Goal: Task Accomplishment & Management: Manage account settings

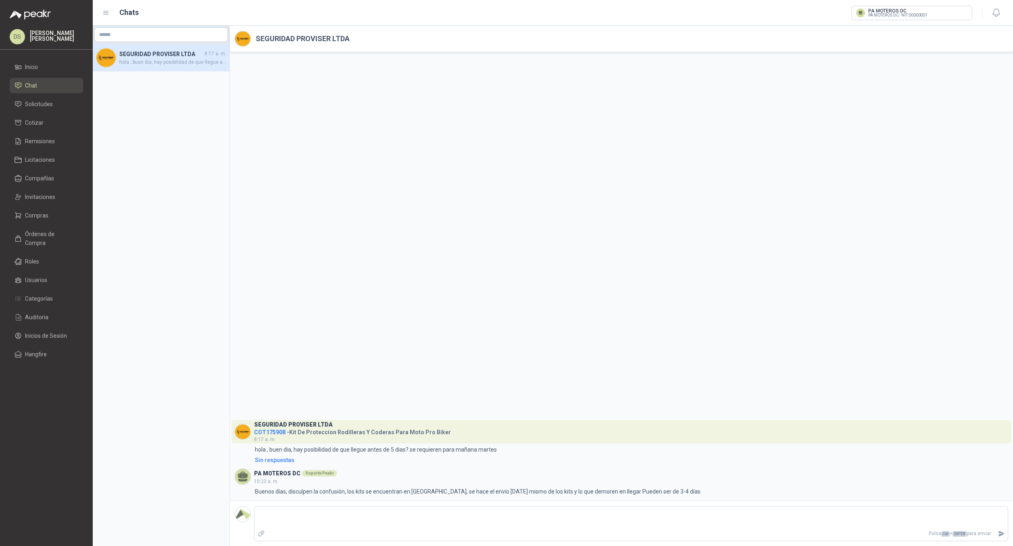
click at [55, 33] on p "Daniel Salas" at bounding box center [56, 35] width 53 height 11
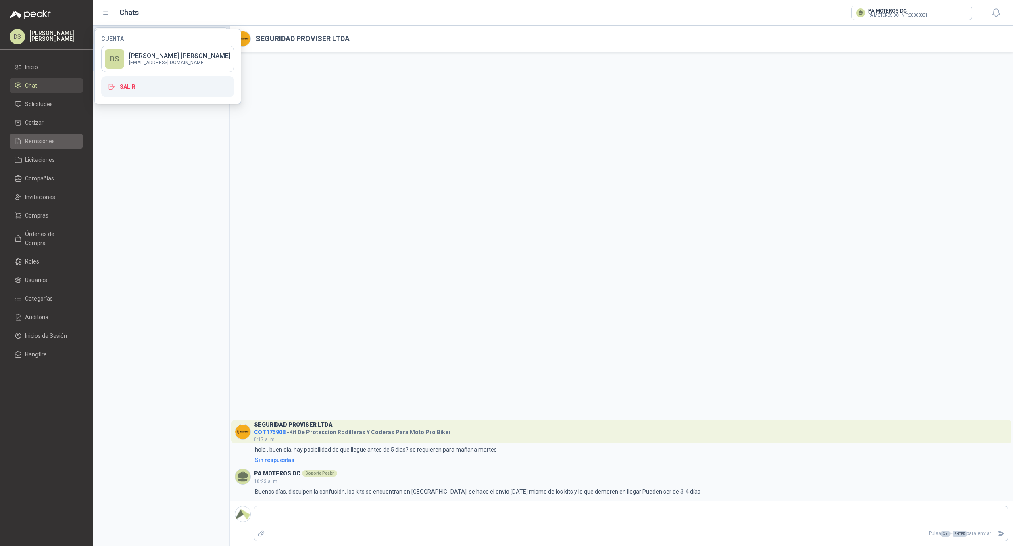
click at [44, 139] on span "Remisiones" at bounding box center [40, 141] width 30 height 9
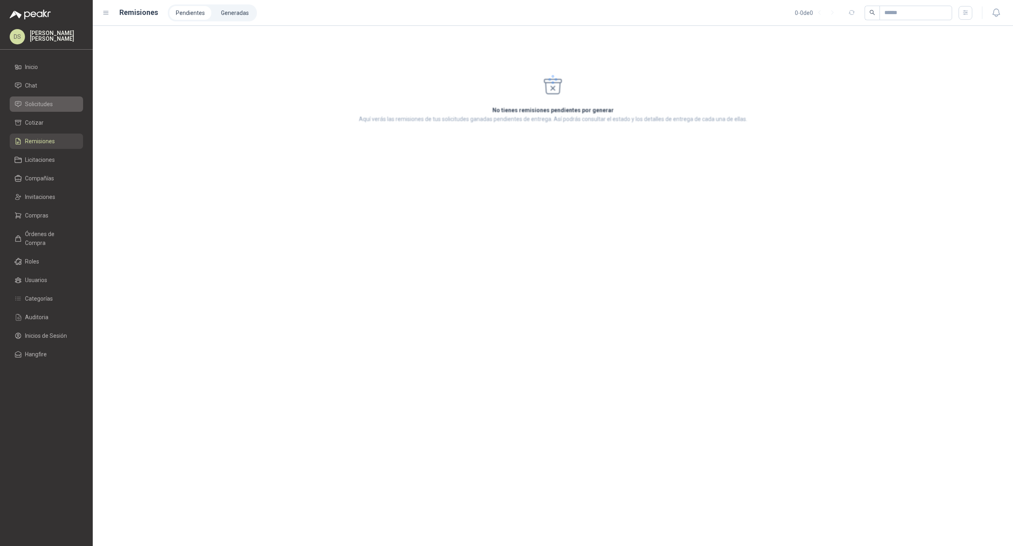
click at [52, 102] on span "Solicitudes" at bounding box center [39, 104] width 28 height 9
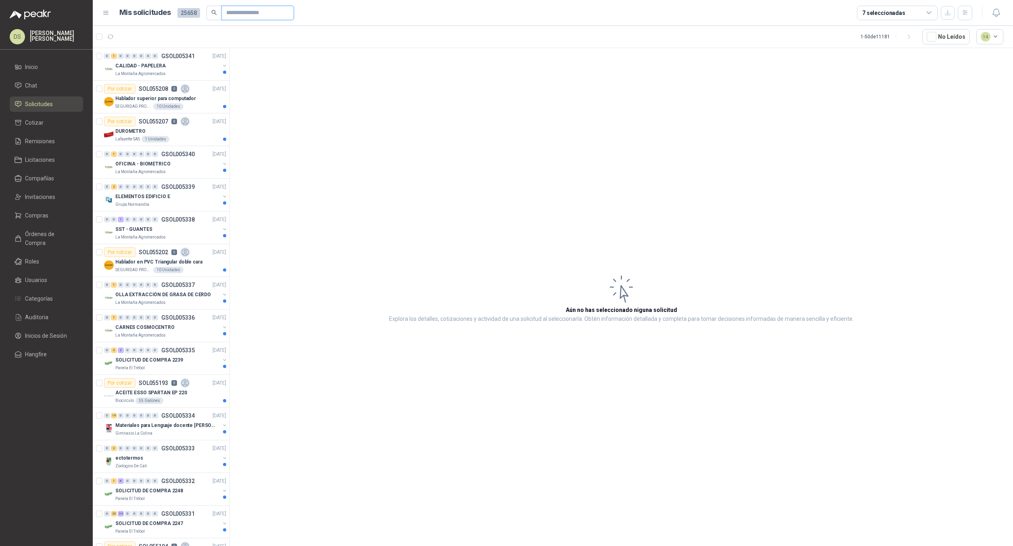
click at [244, 6] on input "text" at bounding box center [254, 13] width 56 height 14
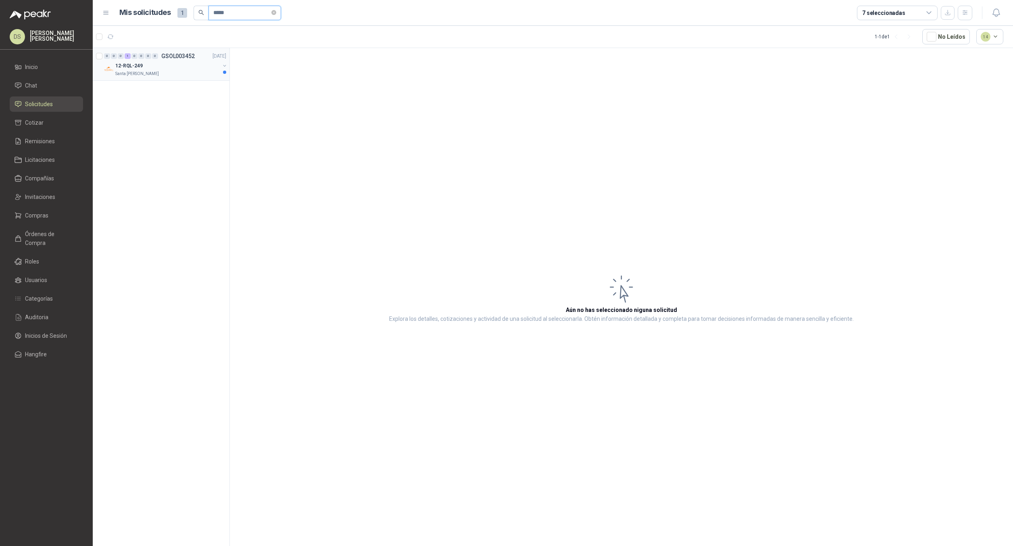
type input "*****"
click at [227, 66] on button "button" at bounding box center [224, 66] width 6 height 6
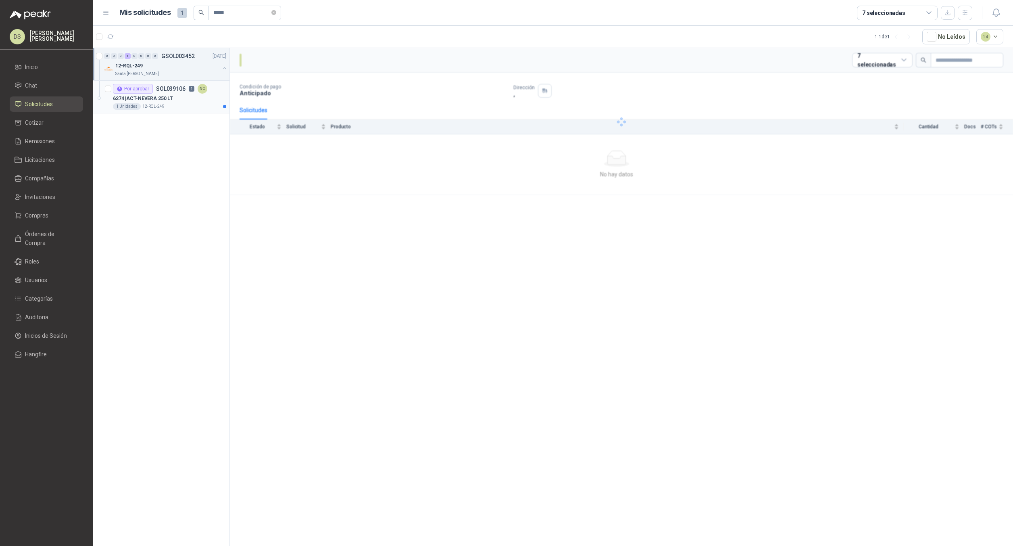
click at [173, 100] on div "6274 | ACT-NEVERA 250 LT" at bounding box center [169, 99] width 113 height 10
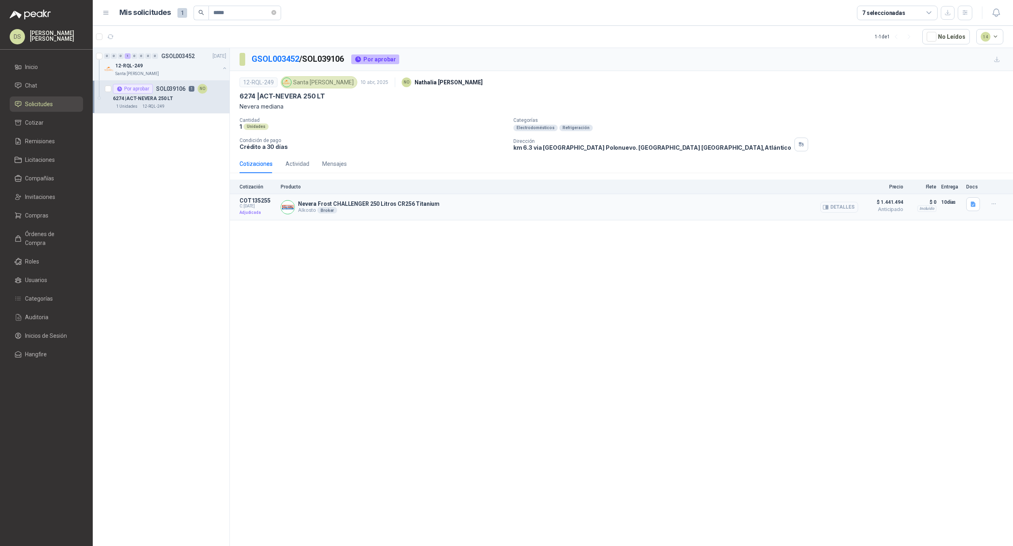
click at [841, 204] on button "Detalles" at bounding box center [839, 207] width 38 height 11
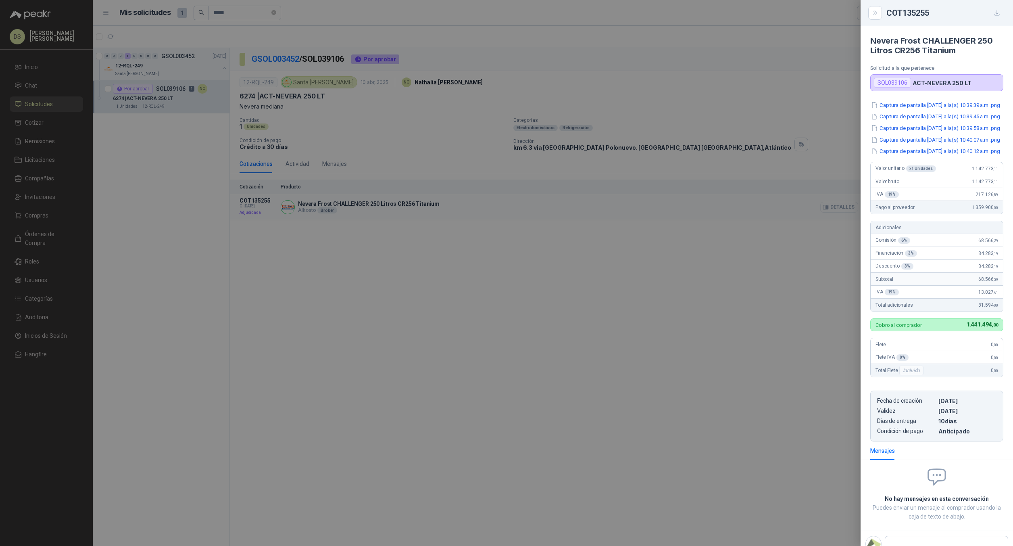
scroll to position [56, 0]
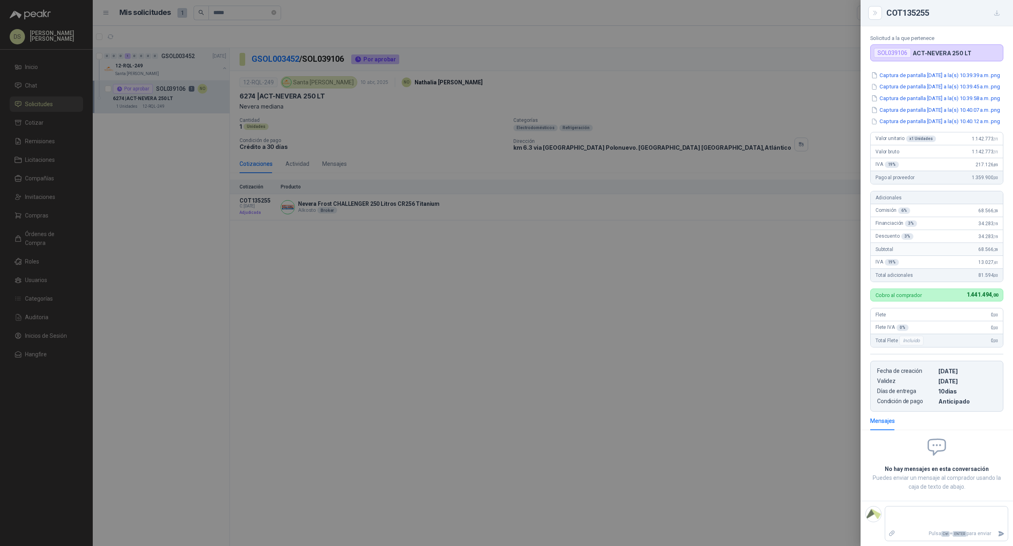
click at [747, 243] on div at bounding box center [506, 273] width 1013 height 546
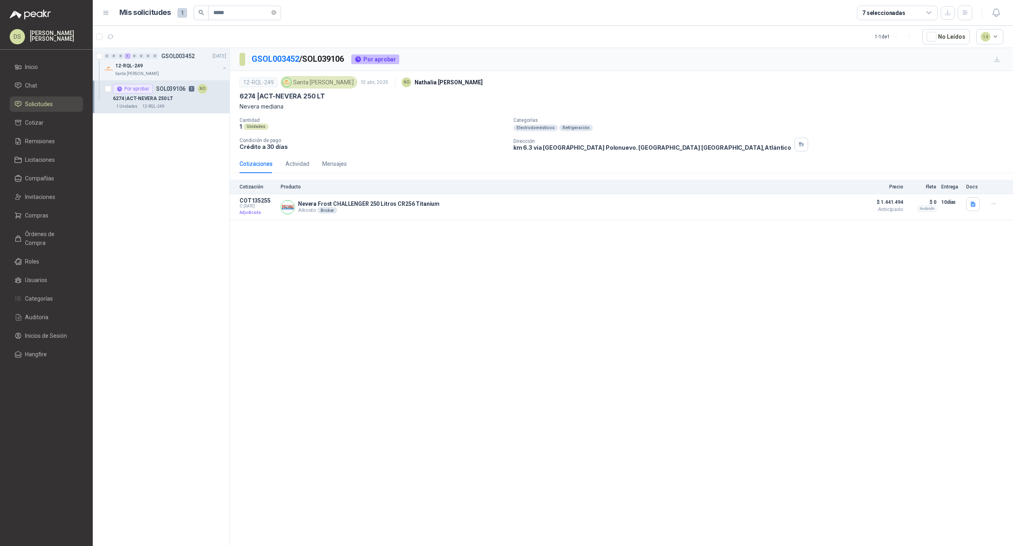
click at [321, 56] on p "GSOL003452 / SOL039106" at bounding box center [298, 59] width 93 height 13
copy p "SOL039106"
click at [317, 59] on p "GSOL003452 / SOL039106" at bounding box center [298, 59] width 93 height 13
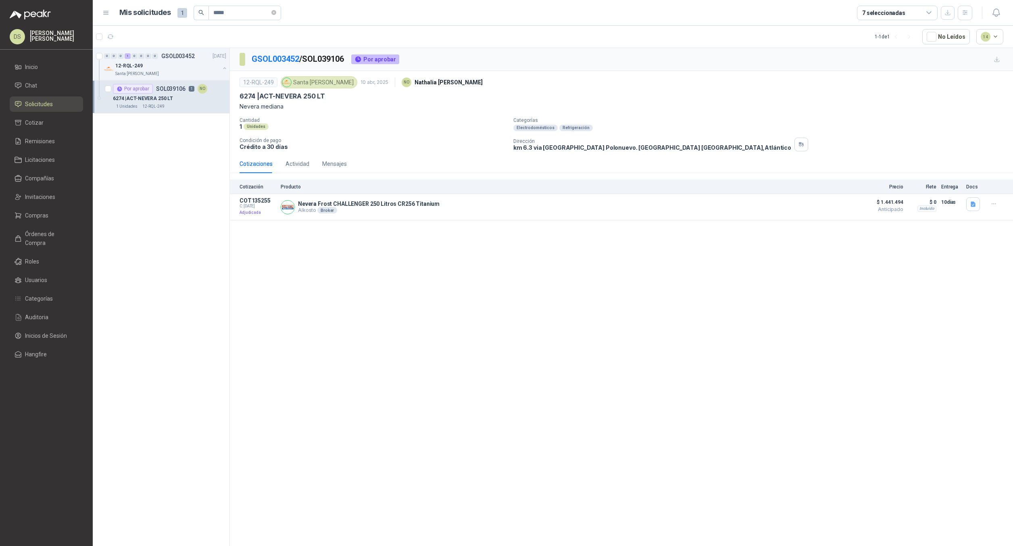
click at [359, 244] on div "GSOL003452 / SOL039106 Por aprobar 12-RQL-249 Santa Anita Napoles 10 abr, 2025 …" at bounding box center [621, 298] width 783 height 500
click at [435, 253] on div "GSOL003452 / SOL039106 Por aprobar 12-RQL-249 Santa Anita Napoles 10 abr, 2025 …" at bounding box center [621, 298] width 783 height 500
click at [47, 231] on span "Órdenes de Compra" at bounding box center [50, 238] width 50 height 18
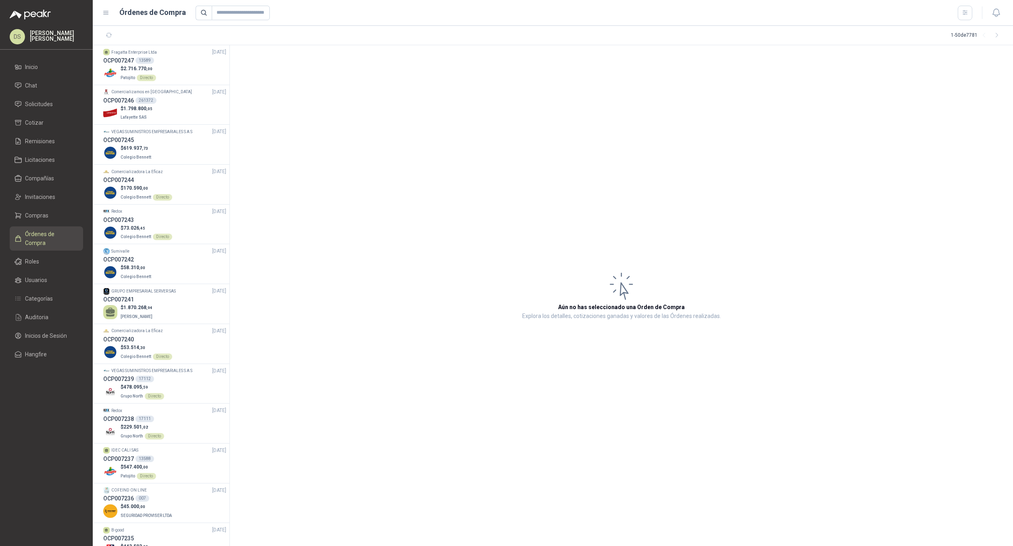
drag, startPoint x: 365, startPoint y: 188, endPoint x: 370, endPoint y: 182, distance: 6.9
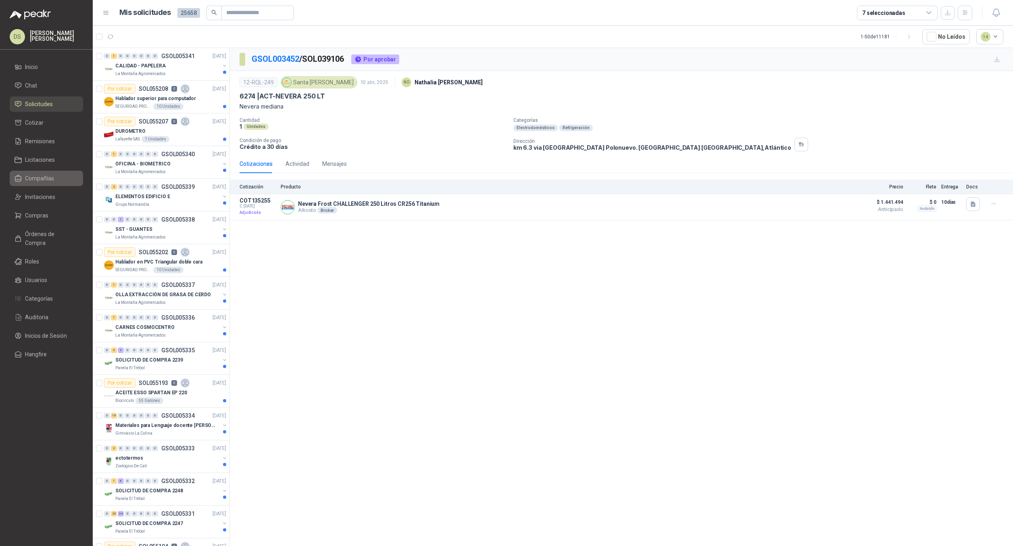
click at [42, 178] on span "Compañías" at bounding box center [39, 178] width 29 height 9
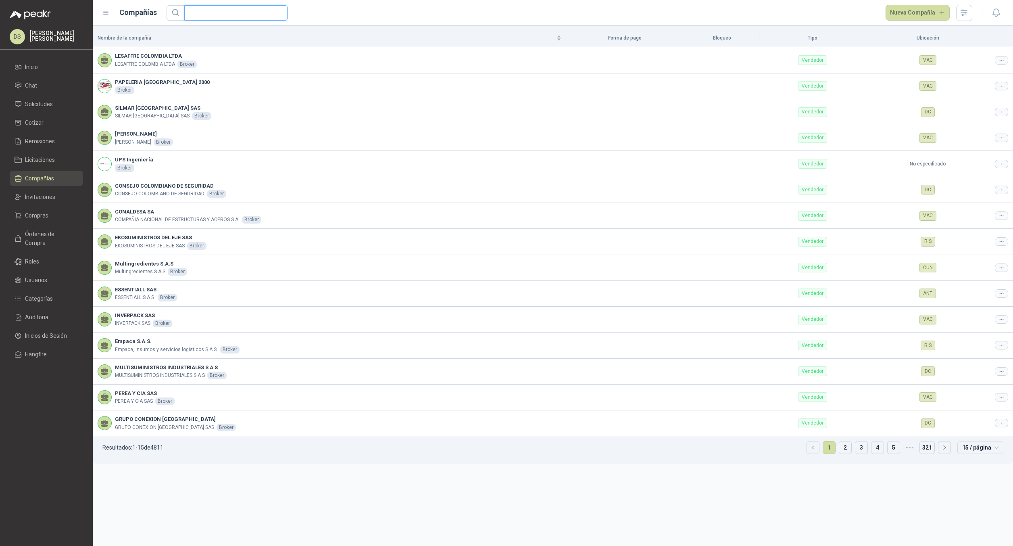
click at [269, 17] on input "text" at bounding box center [232, 13] width 87 height 15
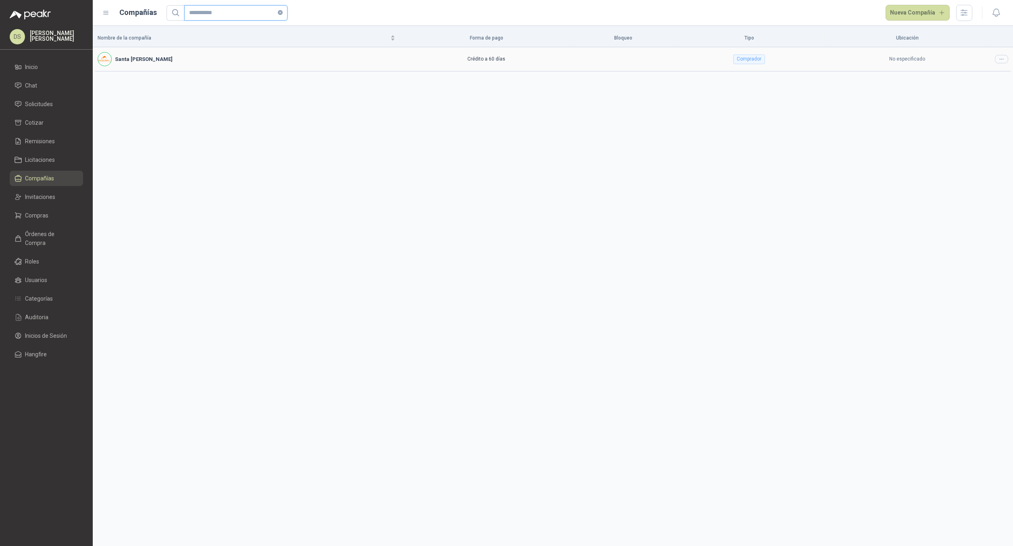
type input "**********"
click at [986, 61] on icon at bounding box center [1001, 59] width 6 height 6
click at [975, 70] on span "Editar compañía" at bounding box center [981, 73] width 42 height 9
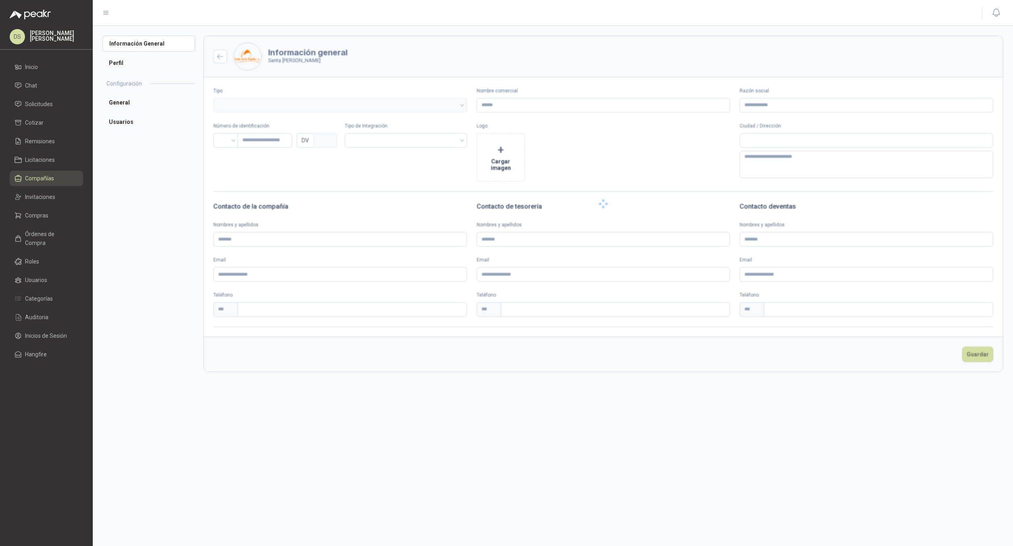
type input "**********"
type input "*********"
type input "*"
click at [279, 308] on input "text" at bounding box center [352, 309] width 229 height 15
click at [163, 318] on div "Información General Perfil Sedes Vendedores Configuración General Centros de co…" at bounding box center [152, 285] width 101 height 500
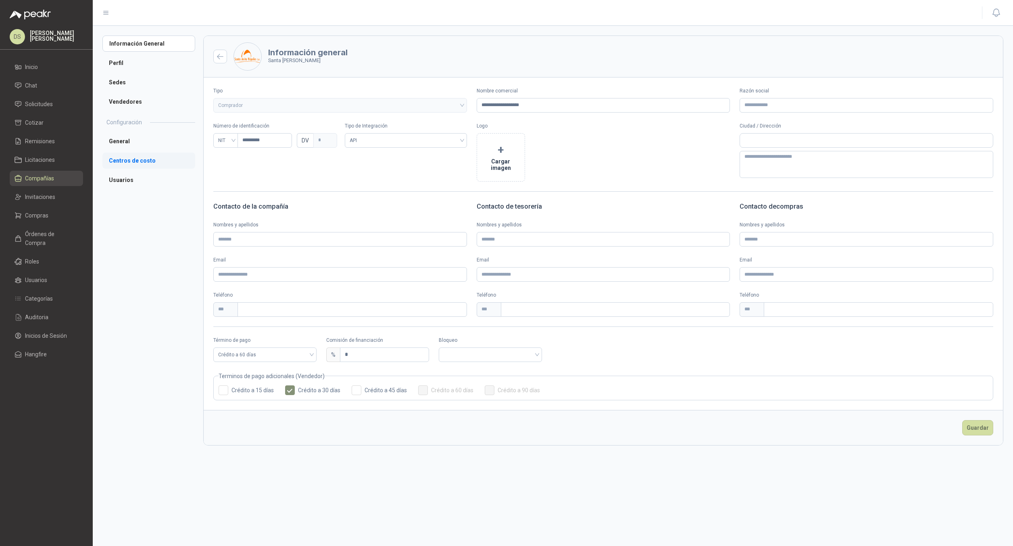
click at [135, 156] on li "Centros de costo" at bounding box center [148, 160] width 93 height 16
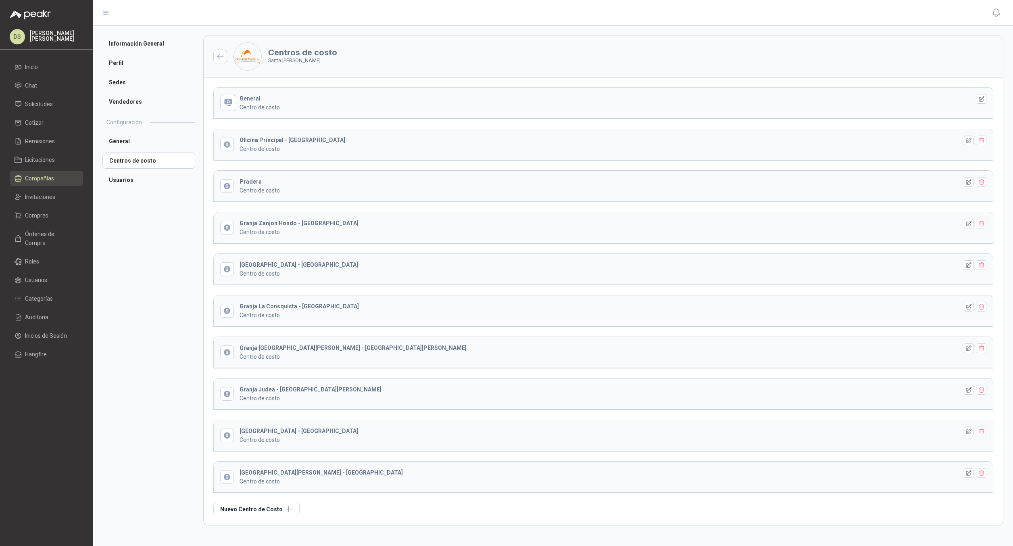
drag, startPoint x: 371, startPoint y: 175, endPoint x: 387, endPoint y: 183, distance: 18.4
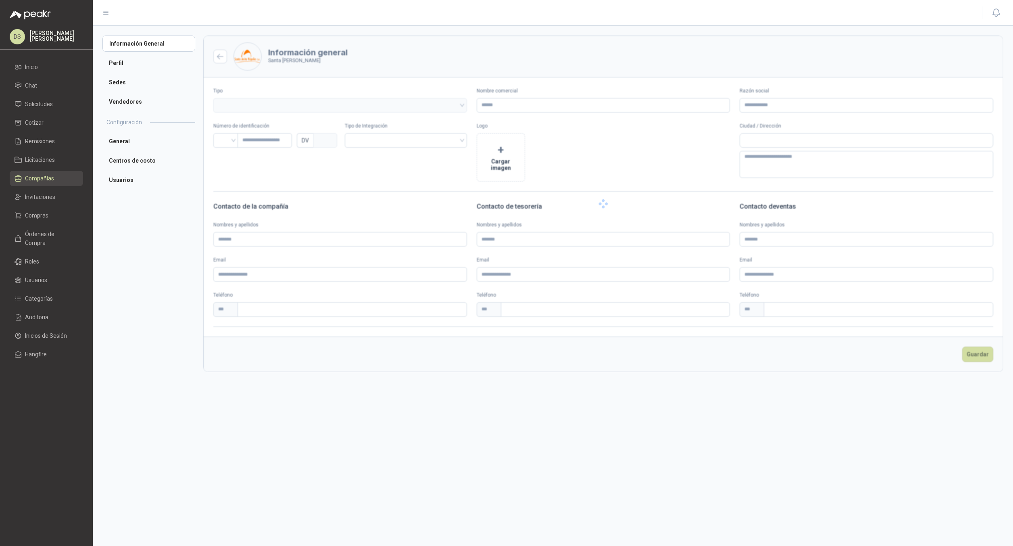
type input "**********"
type input "*********"
type input "*"
click at [156, 178] on li "Usuarios" at bounding box center [148, 180] width 93 height 16
type input "**********"
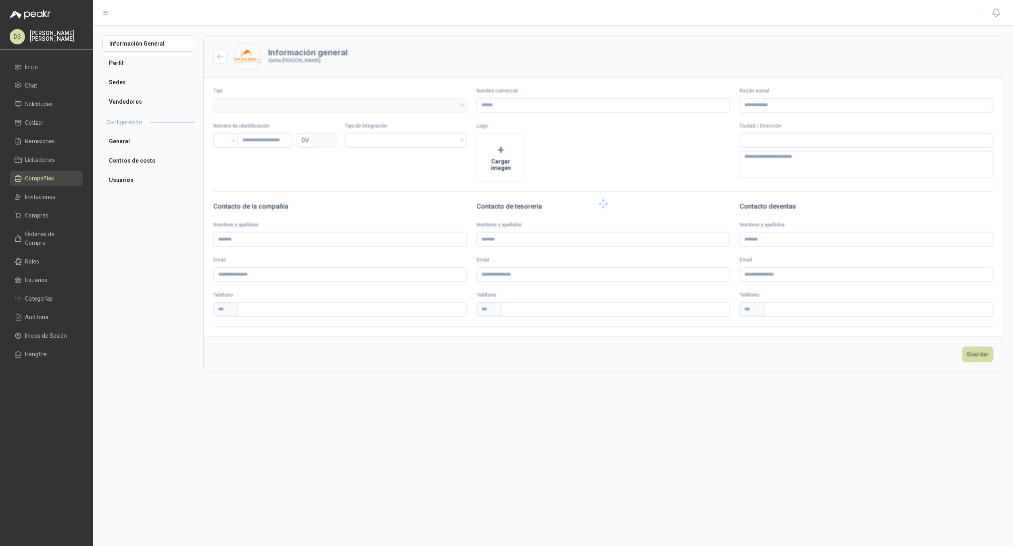
type input "*********"
type input "*"
click at [162, 159] on li "Centros de costo" at bounding box center [148, 160] width 93 height 16
type input "**********"
type input "*********"
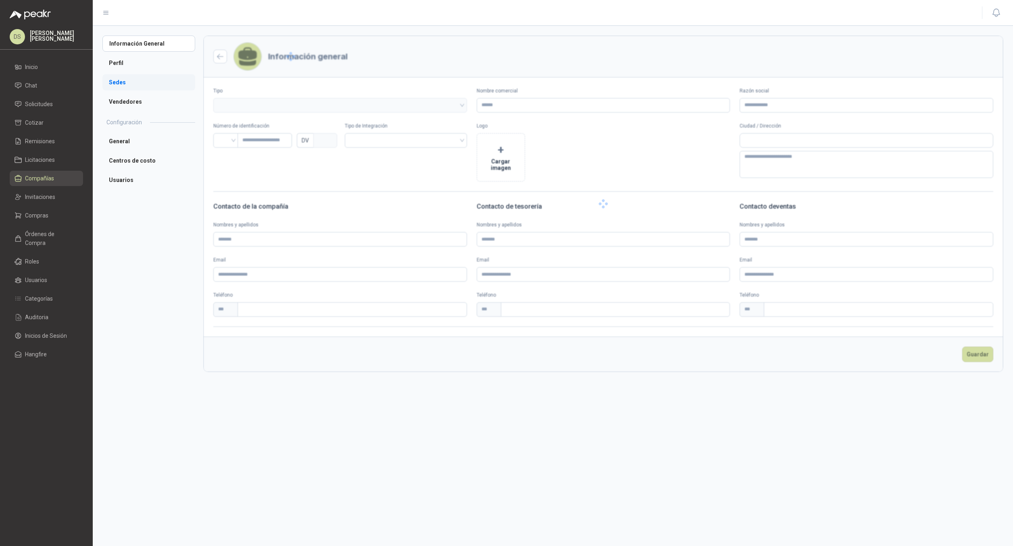
type input "*"
click at [149, 160] on li "Centros de costo" at bounding box center [148, 160] width 93 height 16
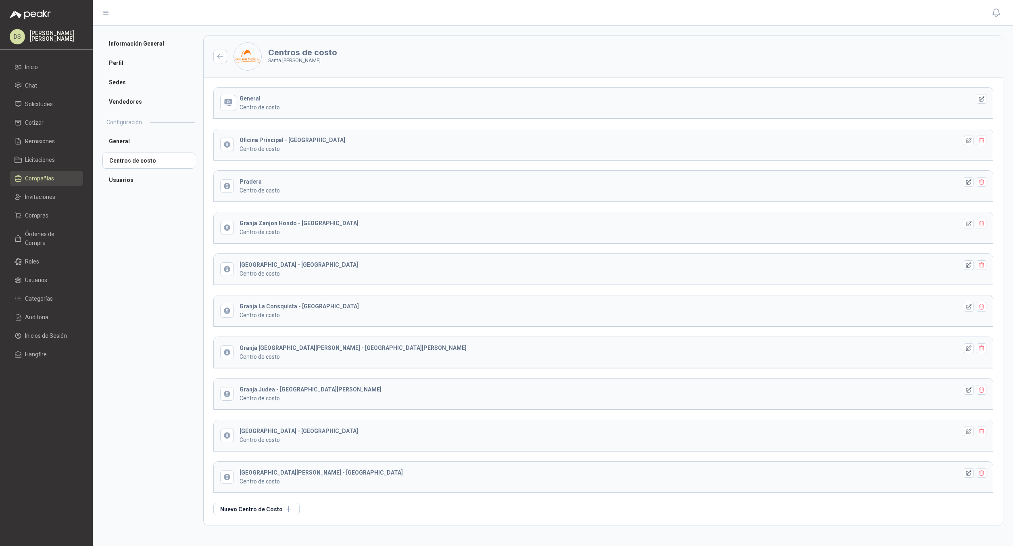
click at [590, 69] on header "Centros de costo Santa Anita Napoles" at bounding box center [603, 57] width 799 height 42
click at [140, 166] on li "Centros de costo" at bounding box center [148, 160] width 93 height 16
click at [138, 178] on li "Usuarios" at bounding box center [148, 180] width 93 height 16
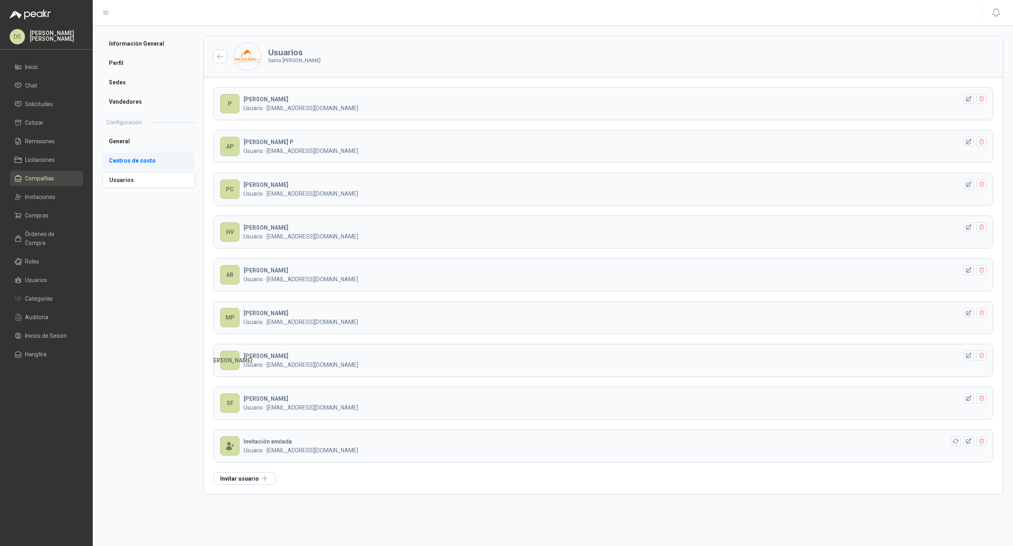
click at [142, 160] on li "Centros de costo" at bounding box center [148, 160] width 93 height 16
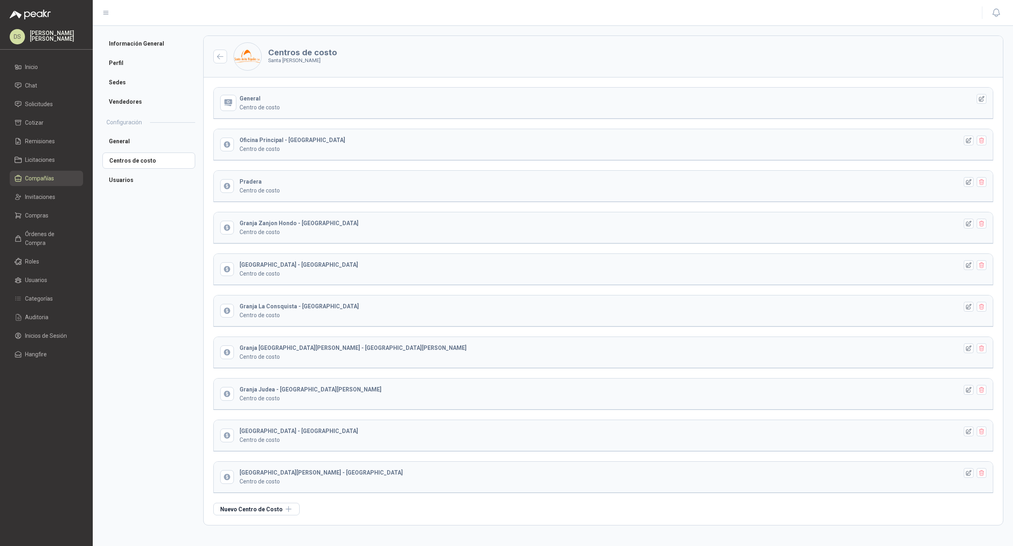
click at [269, 502] on div "General Centro de costo Oficina Principal - Ciudad Cali Centro de costo Pradera…" at bounding box center [603, 300] width 799 height 447
click at [132, 177] on li "Usuarios" at bounding box center [148, 180] width 93 height 16
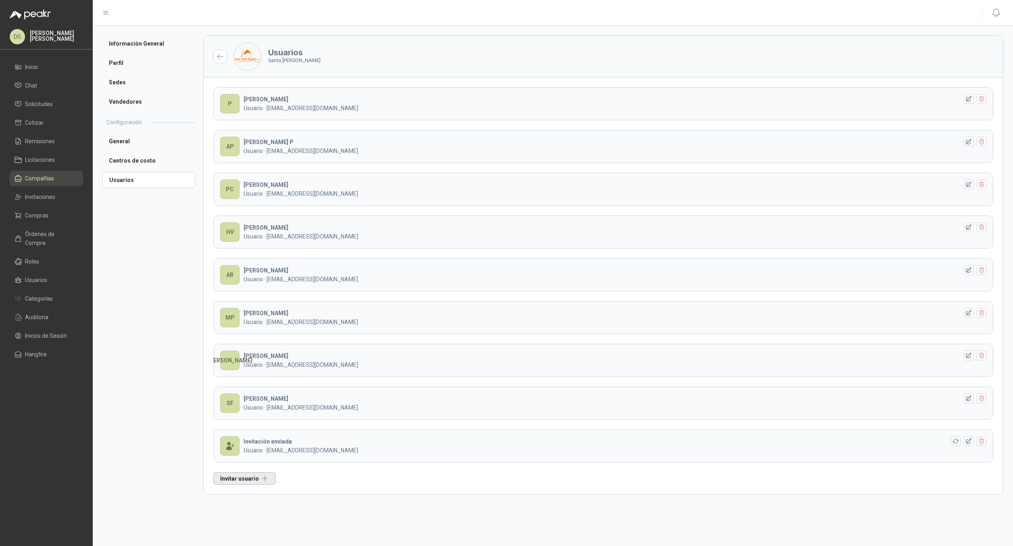
click at [232, 479] on button "Invitar usuario" at bounding box center [244, 478] width 63 height 13
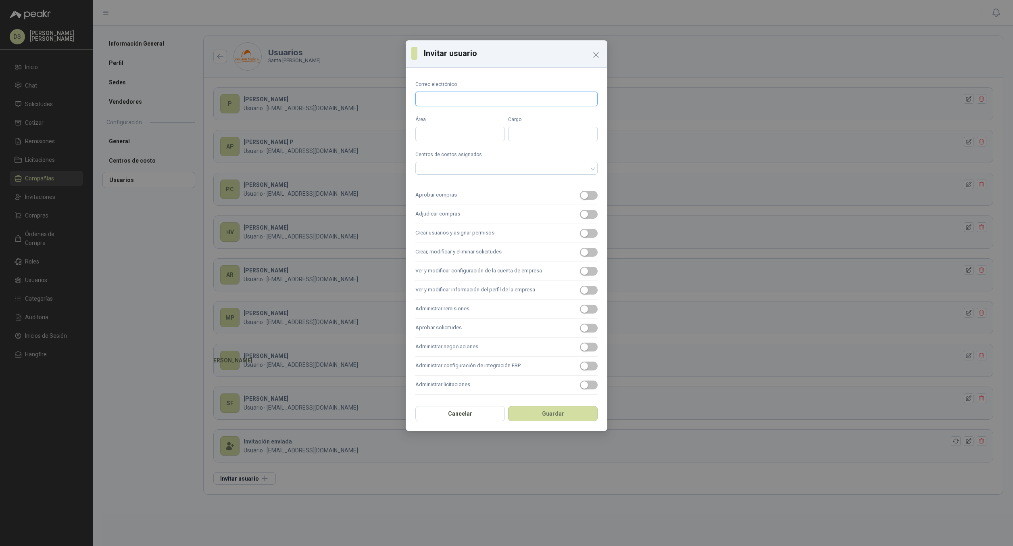
click at [470, 106] on input "Correo electrónico" at bounding box center [506, 99] width 182 height 15
type input "**********"
click at [460, 168] on div at bounding box center [502, 168] width 171 height 6
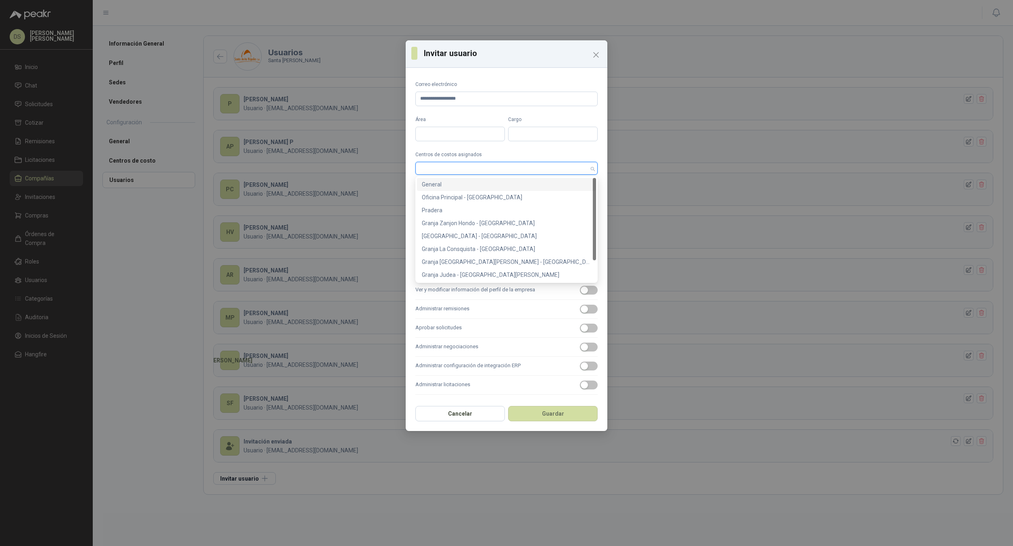
click at [450, 184] on div "General" at bounding box center [506, 184] width 169 height 9
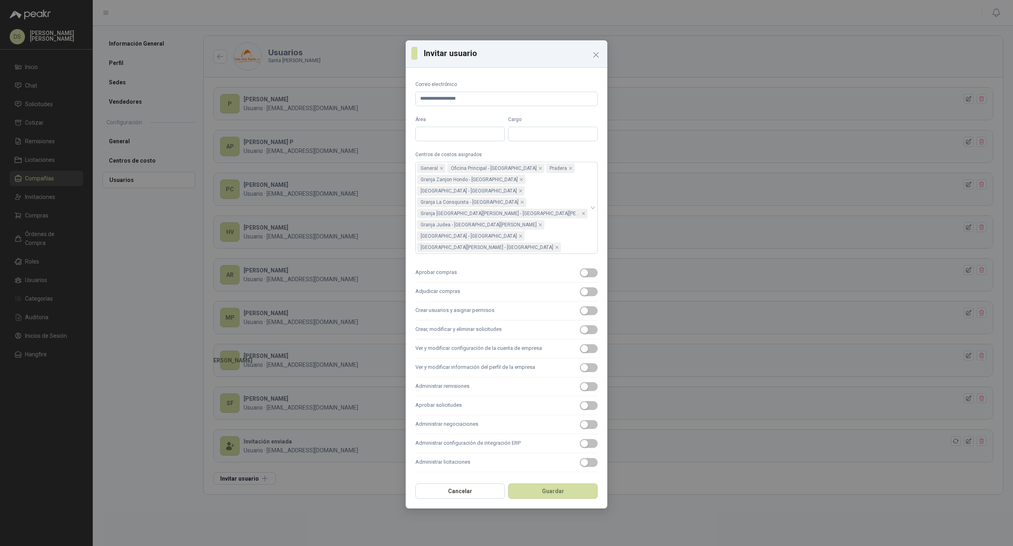
click at [605, 258] on div "**********" at bounding box center [507, 274] width 202 height 407
click at [589, 263] on label "Aprobar compras" at bounding box center [506, 272] width 182 height 19
click at [589, 268] on button "Aprobar compras" at bounding box center [589, 272] width 18 height 9
click at [580, 287] on button "Adjudicar compras" at bounding box center [589, 291] width 18 height 9
click at [580, 306] on button "Crear usuarios y asignar permisos" at bounding box center [589, 310] width 18 height 9
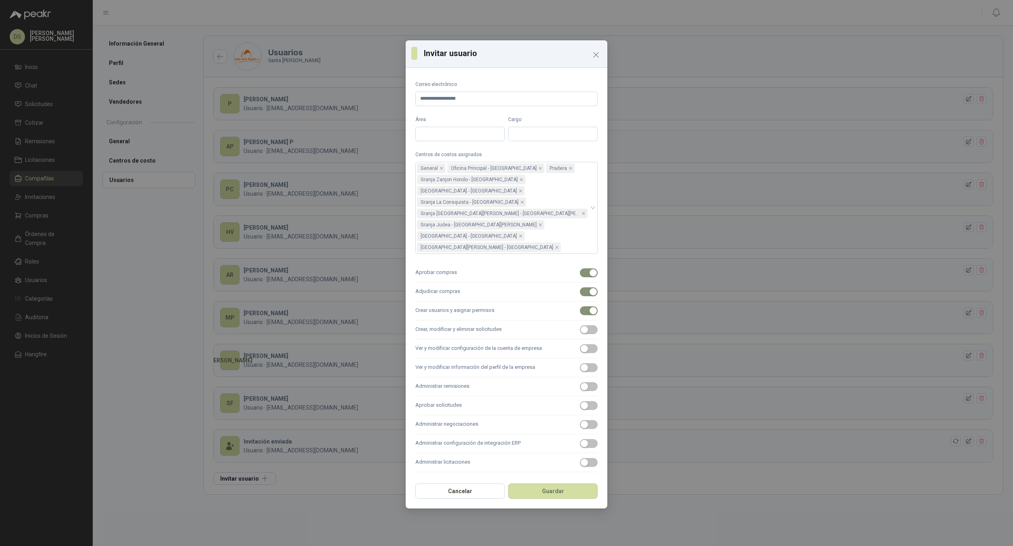
click at [580, 325] on button "Crear, modificar y eliminar solicitudes" at bounding box center [589, 329] width 18 height 9
click at [580, 344] on button "Ver y modificar configuración de la cuenta de empresa" at bounding box center [589, 348] width 18 height 9
click at [580, 363] on button "Ver y modificar información del perfil de la empresa" at bounding box center [589, 367] width 18 height 9
click at [580, 382] on button "Administrar remisiones" at bounding box center [589, 386] width 18 height 9
click at [580, 401] on button "Aprobar solicitudes" at bounding box center [589, 405] width 18 height 9
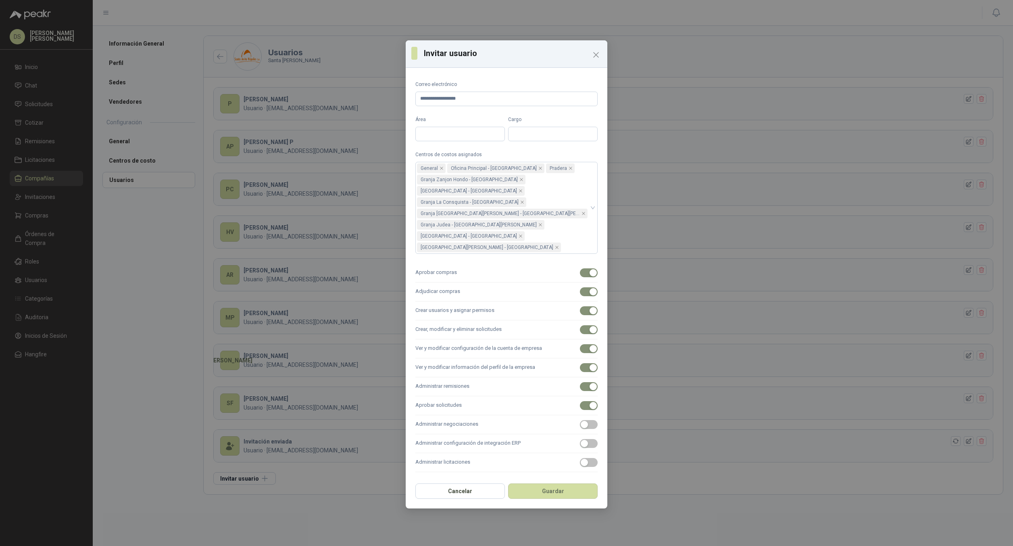
click at [580, 420] on button "Administrar negociaciones" at bounding box center [589, 424] width 18 height 9
click at [580, 439] on button "Administrar configuración de integración ERP" at bounding box center [589, 443] width 18 height 9
click at [580, 458] on button "Administrar licitaciones" at bounding box center [589, 462] width 18 height 9
click at [561, 483] on button "Guardar" at bounding box center [553, 490] width 90 height 15
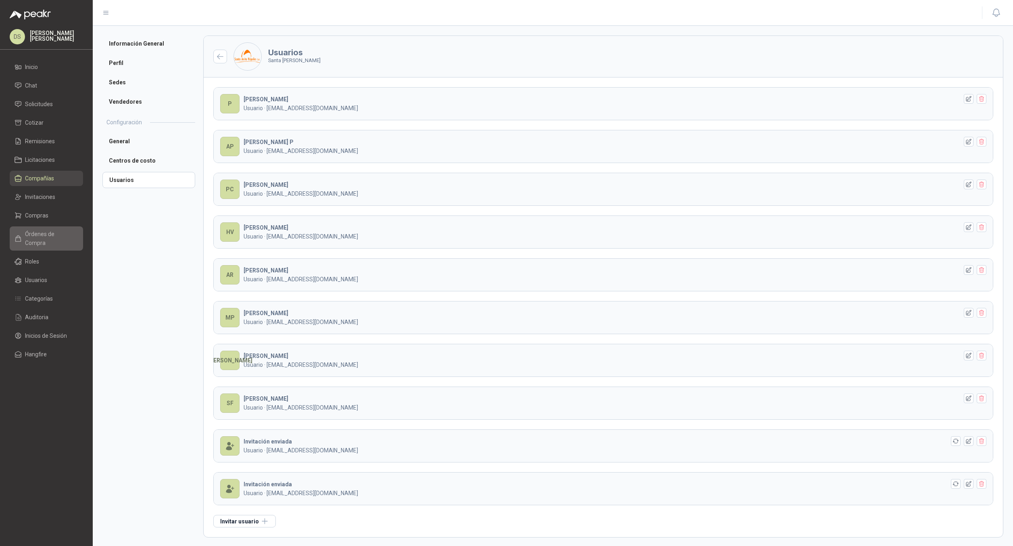
click at [61, 230] on span "Órdenes de Compra" at bounding box center [50, 238] width 50 height 18
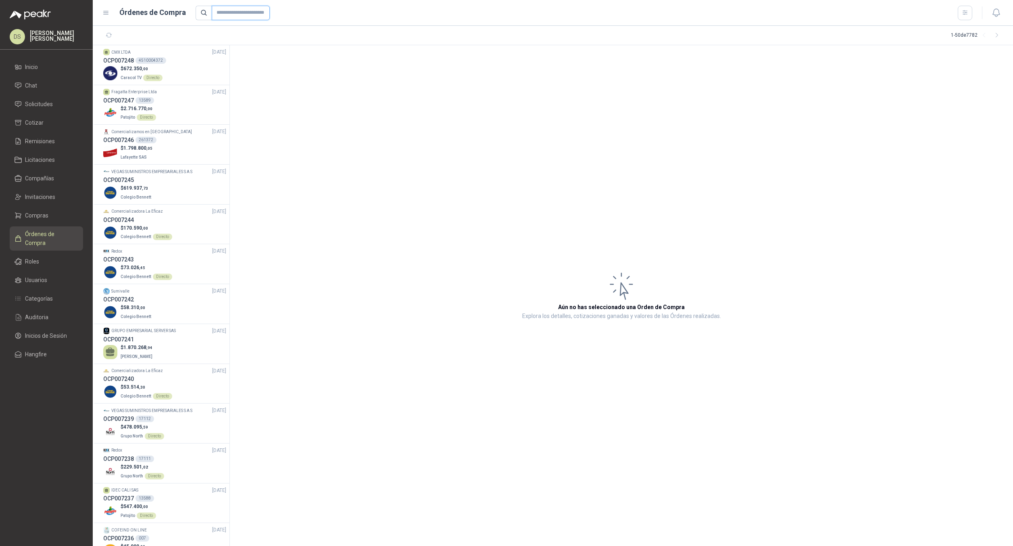
click at [240, 10] on input "text" at bounding box center [241, 13] width 58 height 15
click at [142, 64] on div "OCP007248 4510004372" at bounding box center [164, 60] width 123 height 9
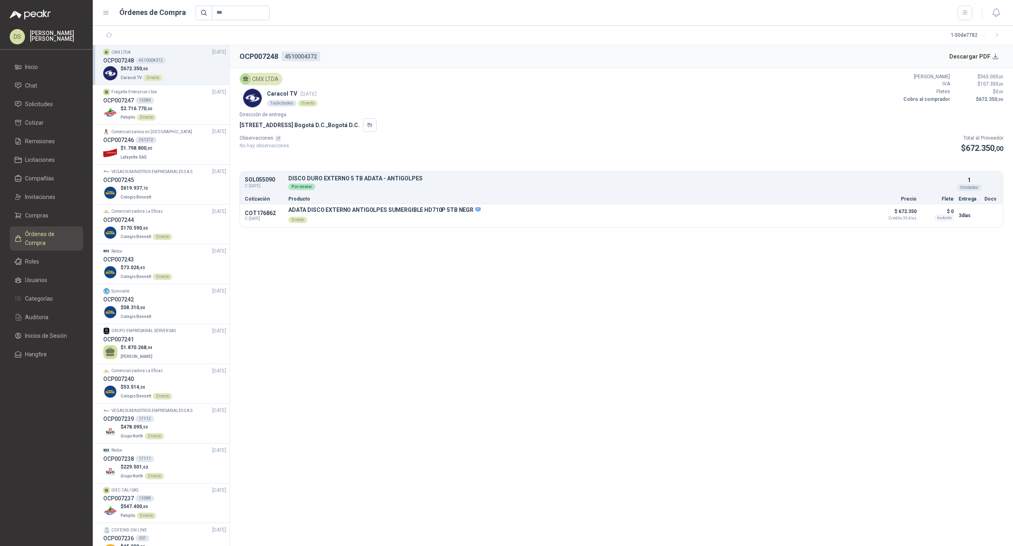
click at [260, 51] on h2 "OCP007248" at bounding box center [259, 56] width 39 height 11
copy h2 "OCP007248"
click at [230, 18] on input "***" at bounding box center [241, 13] width 58 height 15
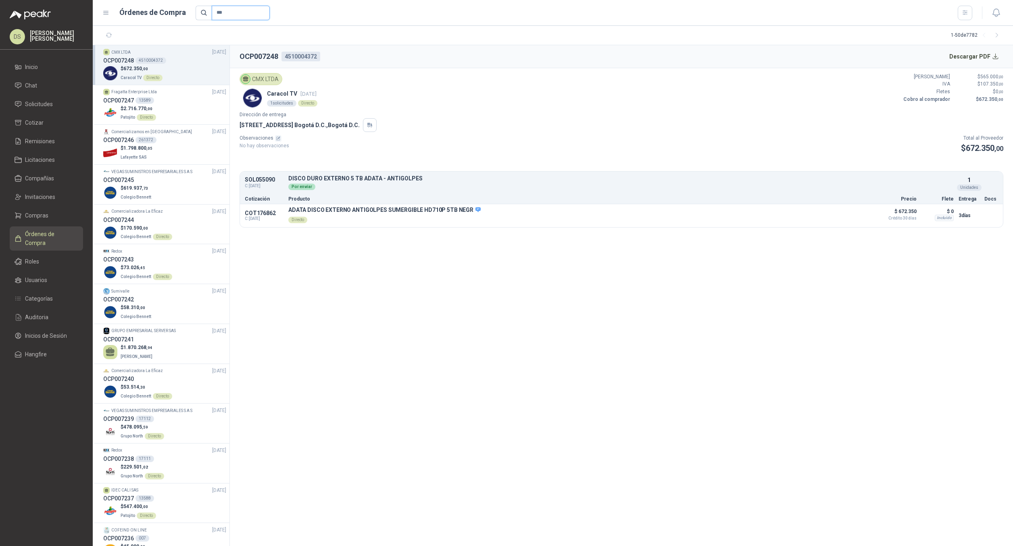
paste input "******"
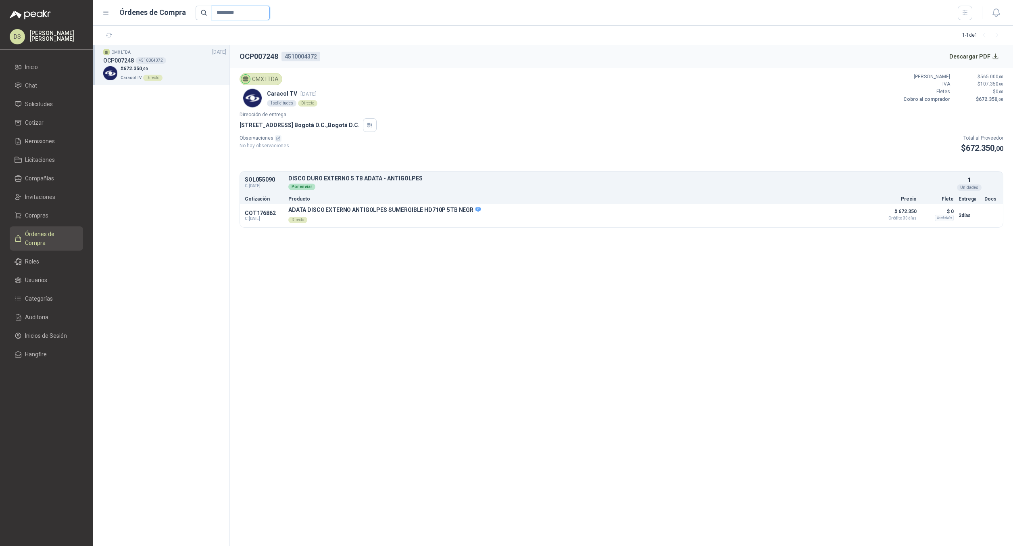
click at [242, 12] on input "*********" at bounding box center [241, 13] width 58 height 15
paste input "text"
type input "*********"
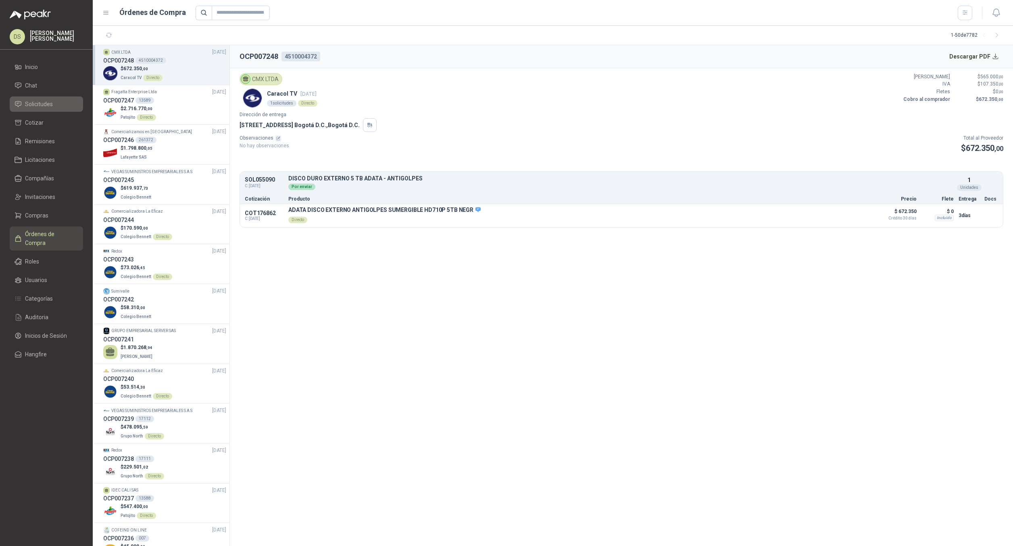
click at [50, 99] on link "Solicitudes" at bounding box center [46, 103] width 73 height 15
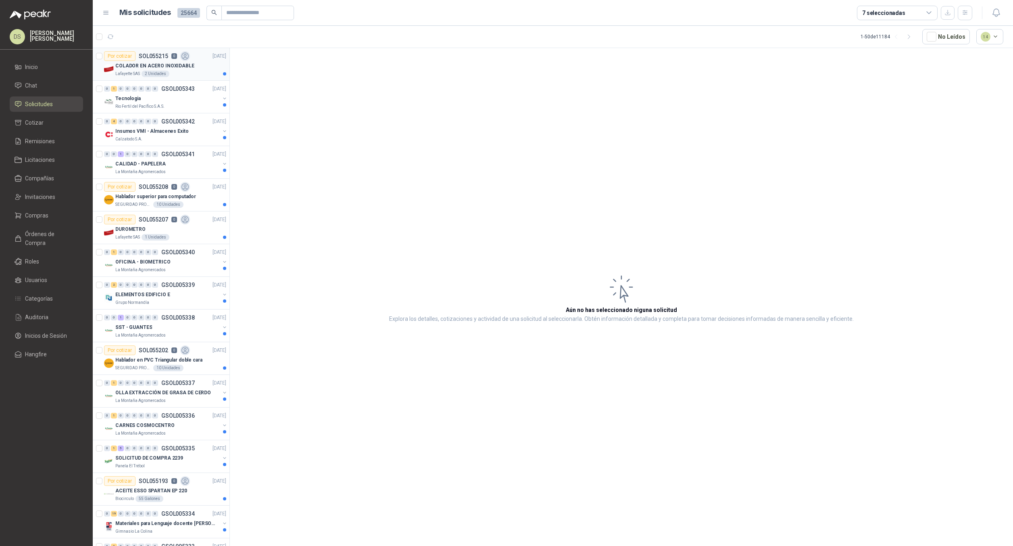
click at [167, 70] on div "COLADOR EN ACERO INOXIDABLE" at bounding box center [170, 66] width 111 height 10
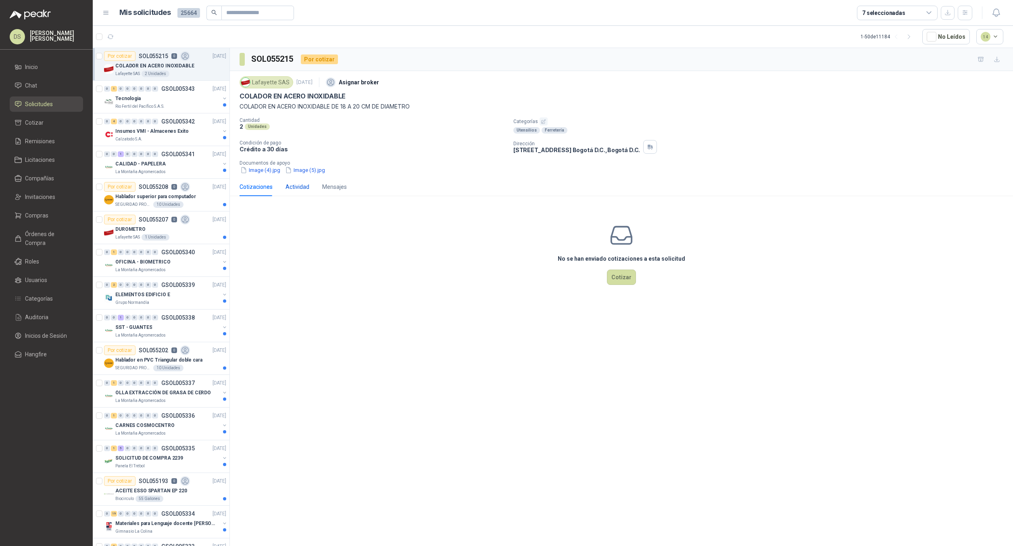
click at [294, 189] on div "Actividad" at bounding box center [297, 186] width 24 height 9
click at [221, 102] on div at bounding box center [224, 101] width 6 height 13
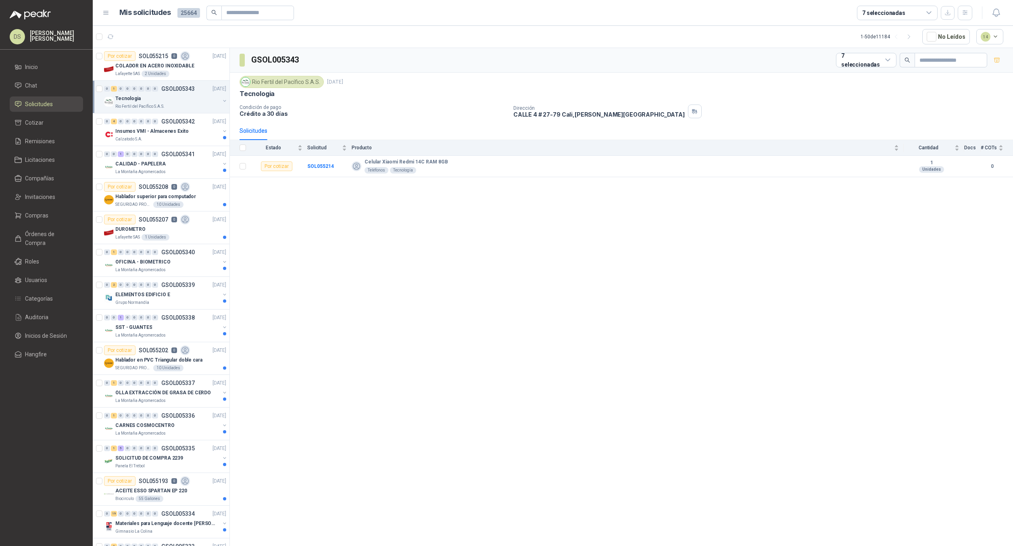
click at [221, 100] on button "button" at bounding box center [224, 101] width 6 height 6
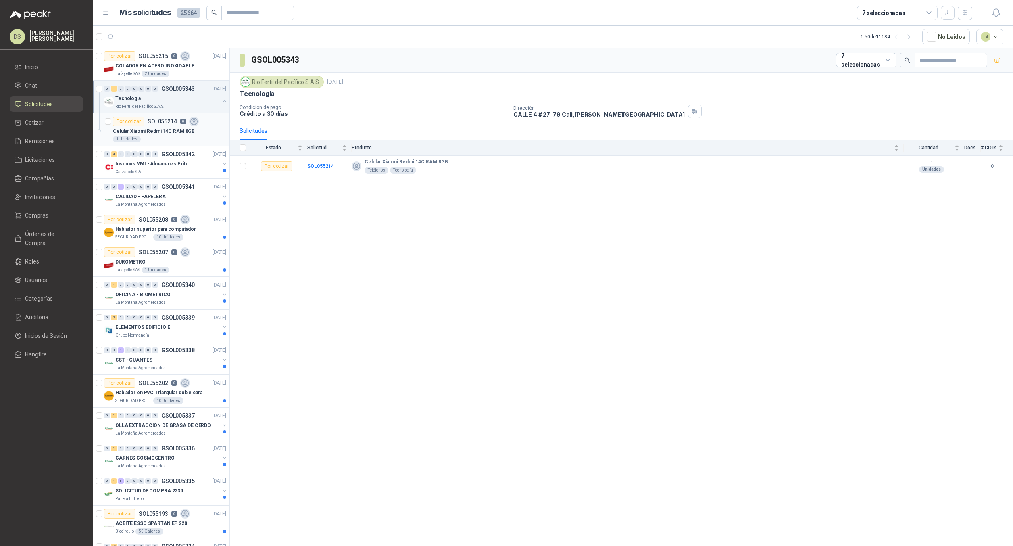
click at [165, 130] on p "Celular Xiaomi Redmi 14C RAM 8GB" at bounding box center [154, 131] width 82 height 8
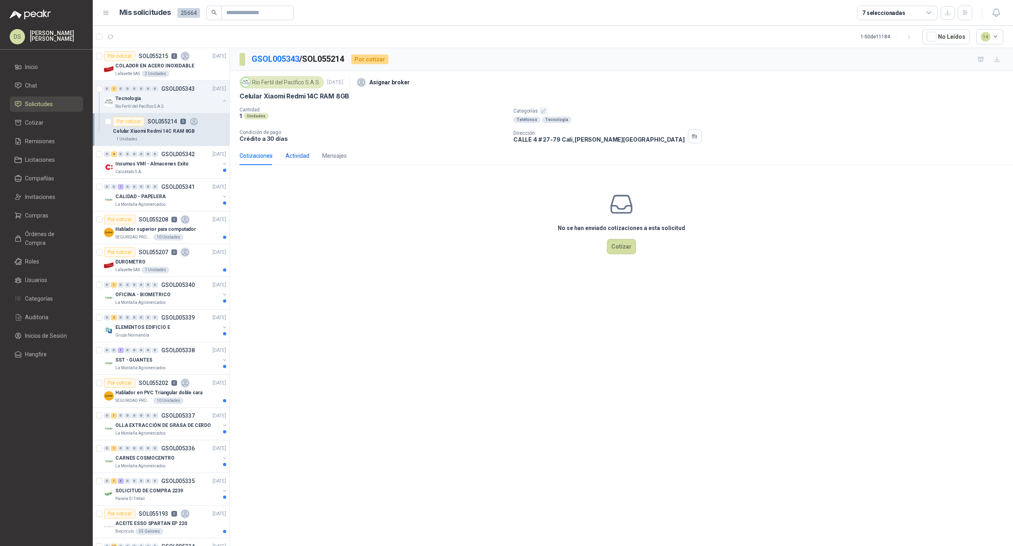
click at [301, 155] on div "Actividad" at bounding box center [297, 155] width 24 height 9
click at [221, 163] on button "button" at bounding box center [224, 163] width 6 height 6
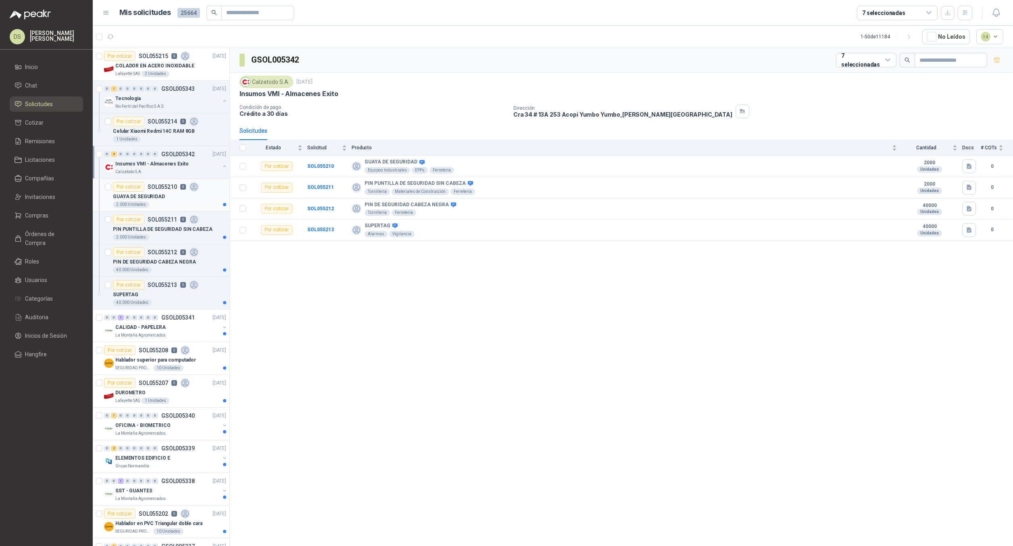
click at [177, 193] on div "GUAYA DE SEGURIDAD" at bounding box center [169, 197] width 113 height 10
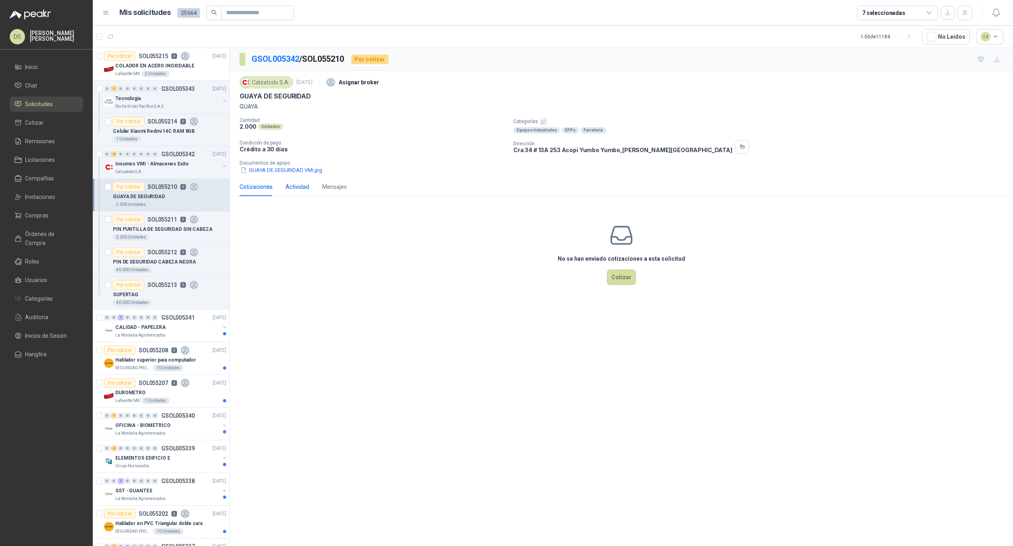
drag, startPoint x: 292, startPoint y: 184, endPoint x: 297, endPoint y: 183, distance: 5.7
click at [292, 184] on div "Actividad" at bounding box center [297, 186] width 24 height 9
click at [156, 230] on p "PIN PUNTILLA DE SEGURIDAD SIN CABEZA" at bounding box center [163, 229] width 100 height 8
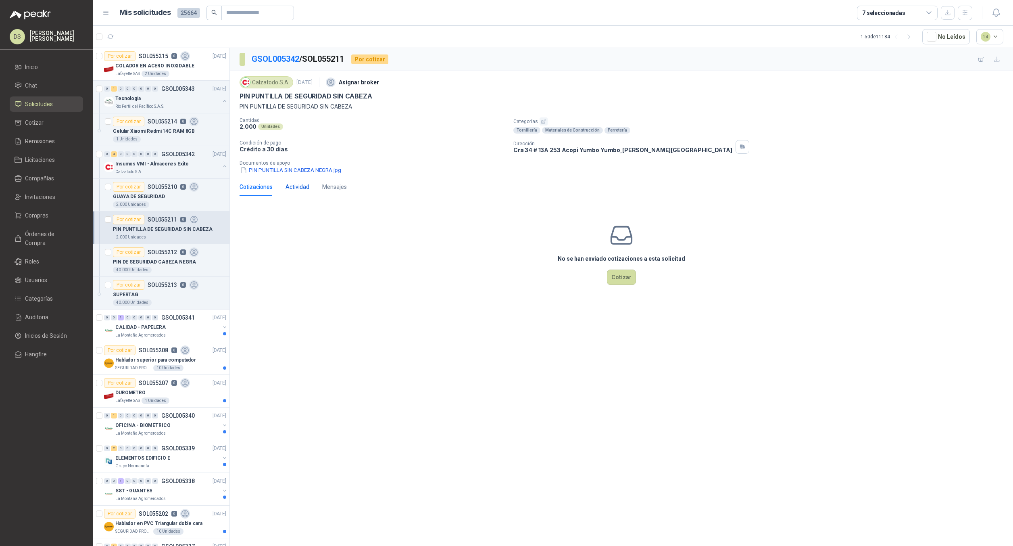
click at [300, 189] on div "Actividad" at bounding box center [297, 186] width 24 height 9
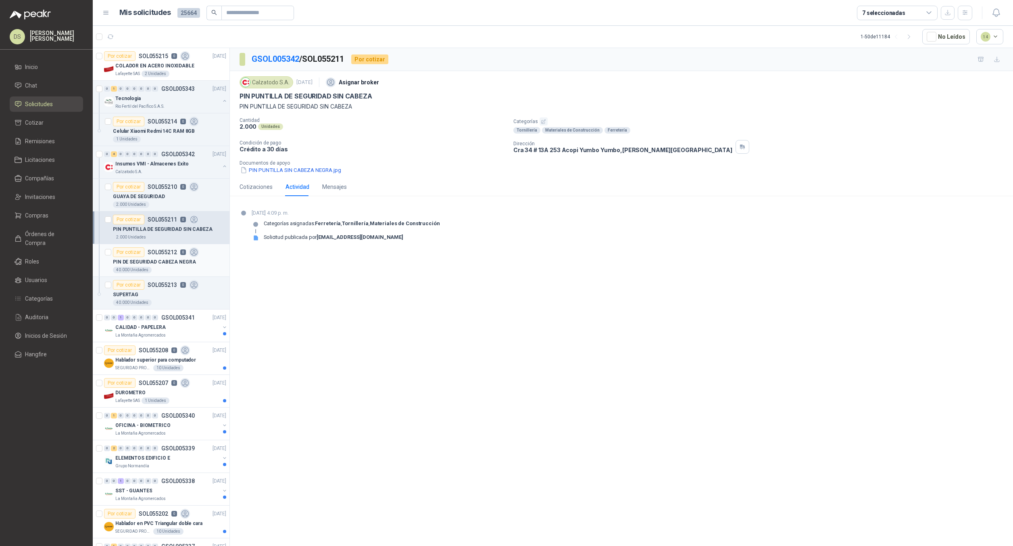
click at [169, 263] on p "PIN DE SEGURIDAD CABEZA NEGRA" at bounding box center [154, 262] width 83 height 8
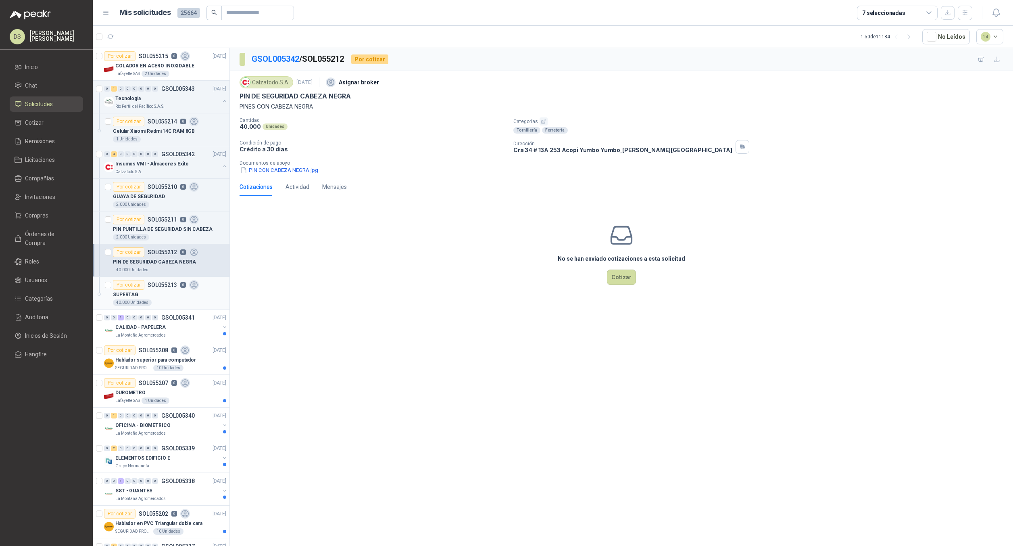
click at [178, 299] on div "40.000 Unidades" at bounding box center [169, 302] width 113 height 6
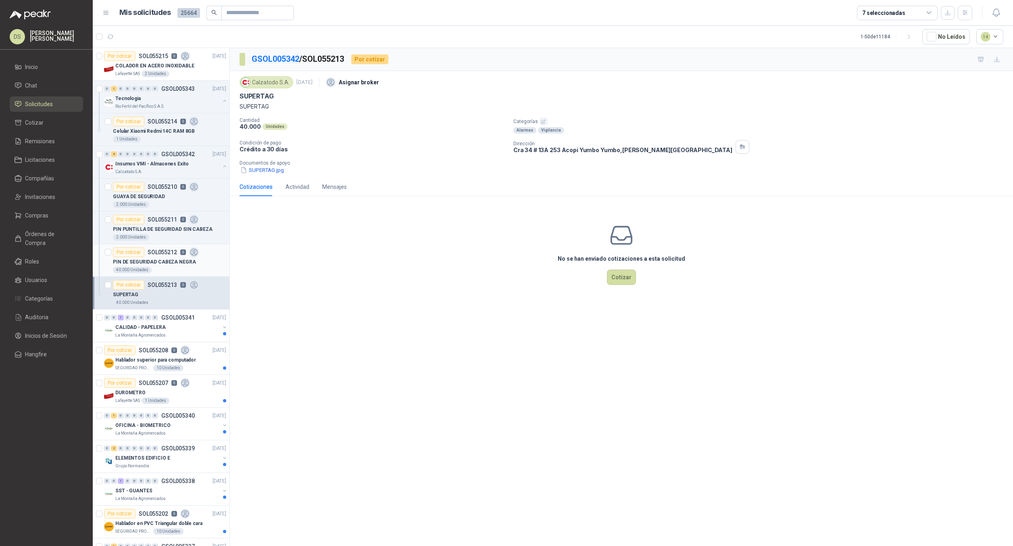
click at [167, 254] on p "SOL055212" at bounding box center [162, 252] width 29 height 6
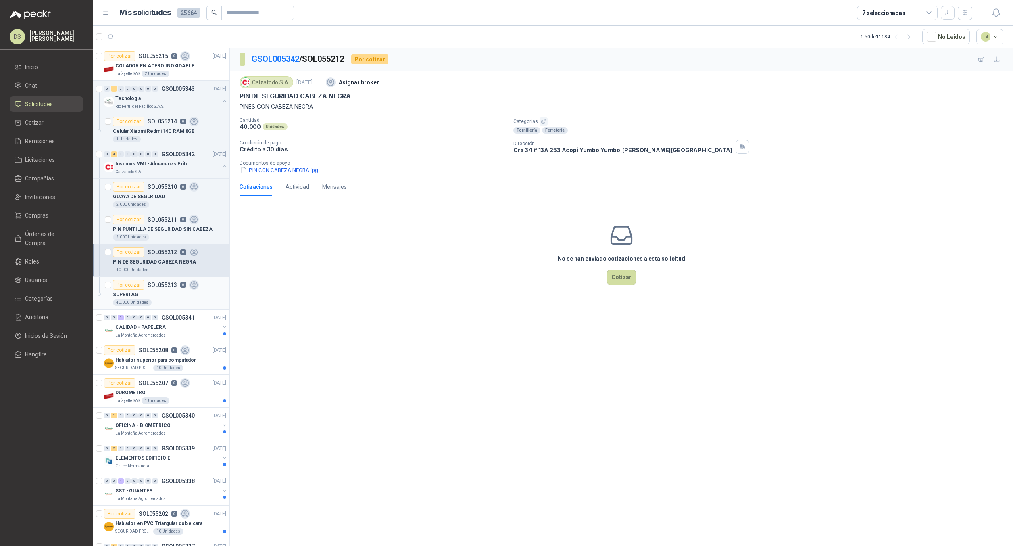
click at [171, 294] on div "SUPERTAG" at bounding box center [169, 295] width 113 height 10
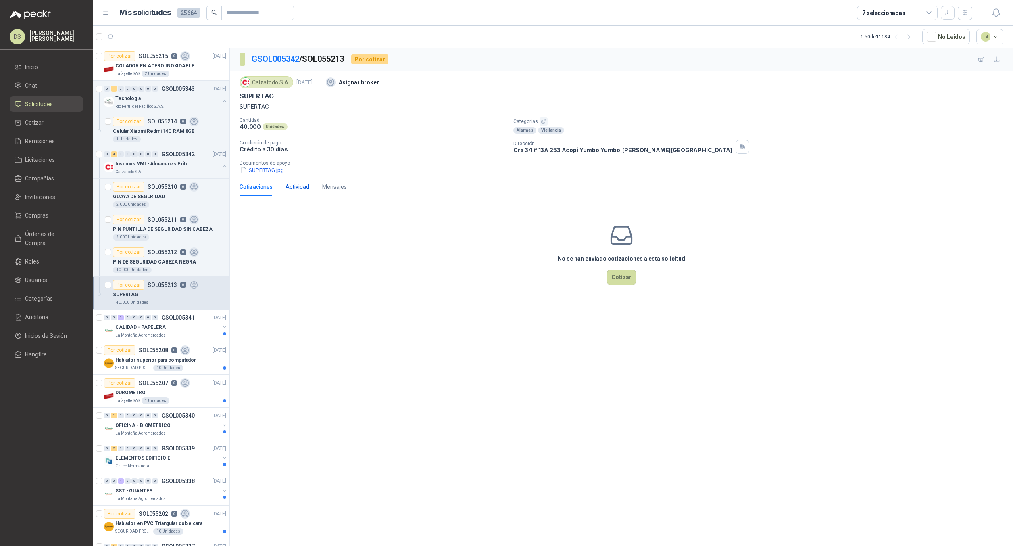
click at [305, 189] on div "Actividad" at bounding box center [297, 186] width 24 height 9
click at [221, 328] on button "button" at bounding box center [224, 327] width 6 height 6
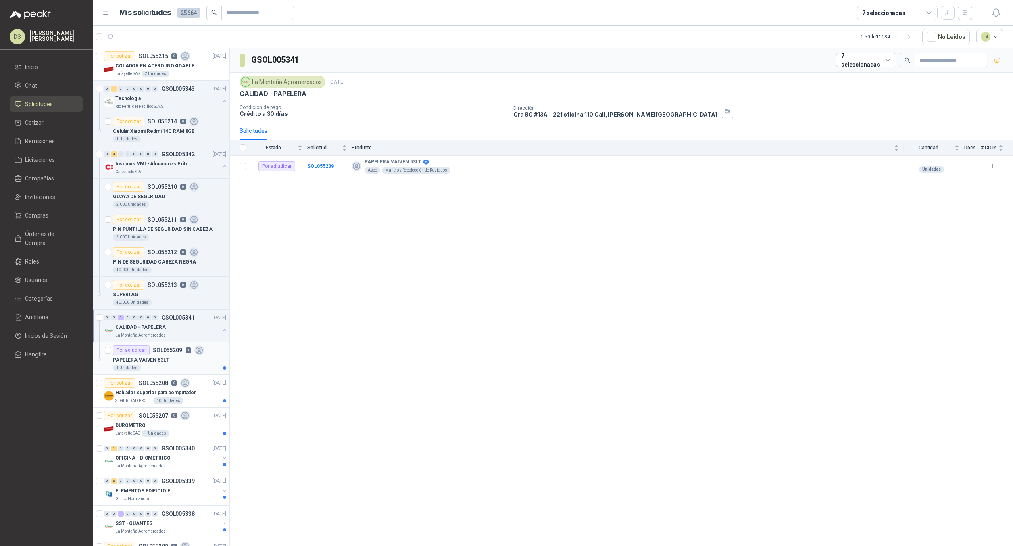
click at [182, 350] on div "Por adjudicar SOL055209 1" at bounding box center [158, 350] width 91 height 10
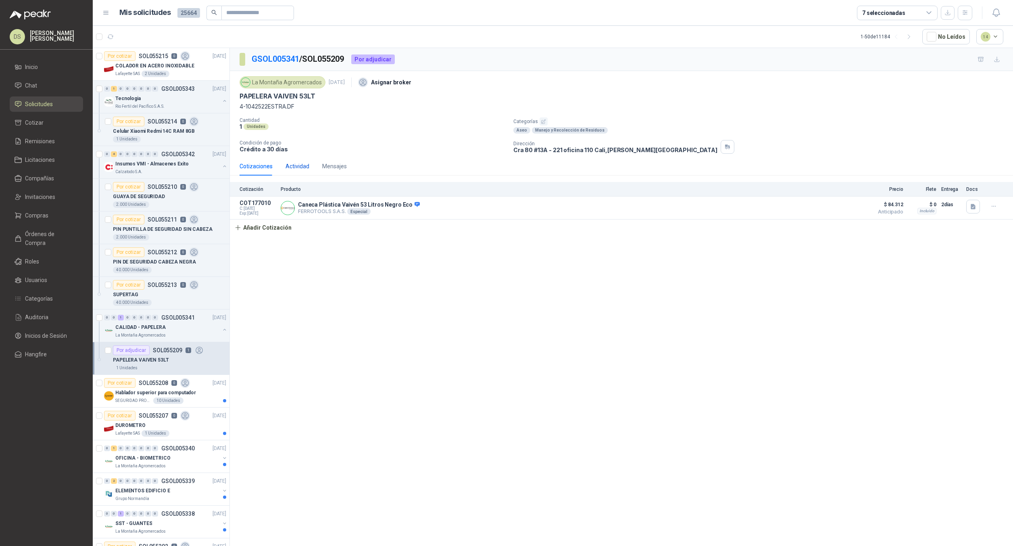
click at [294, 168] on div "Actividad" at bounding box center [297, 166] width 24 height 9
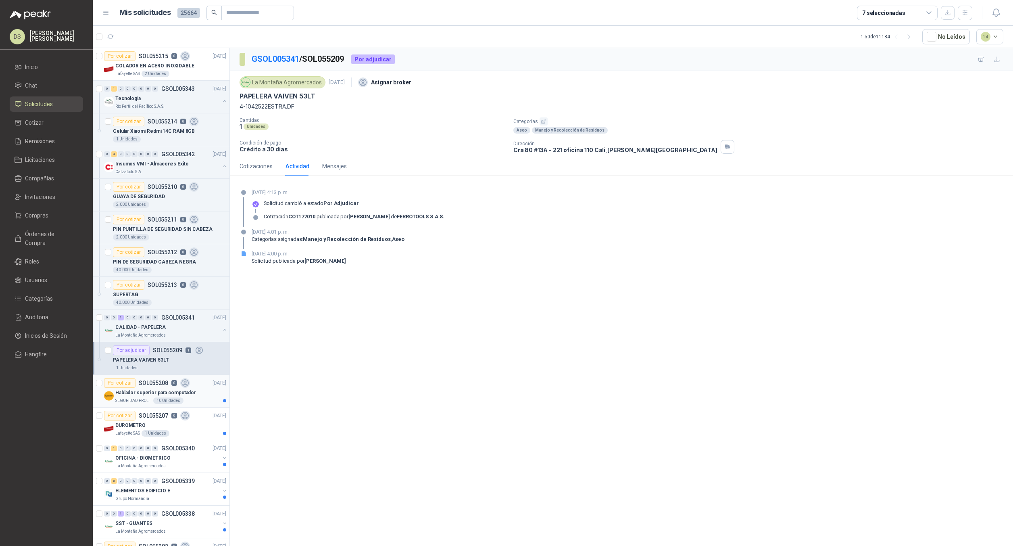
click at [206, 391] on div "Hablador superior para computador" at bounding box center [170, 393] width 111 height 10
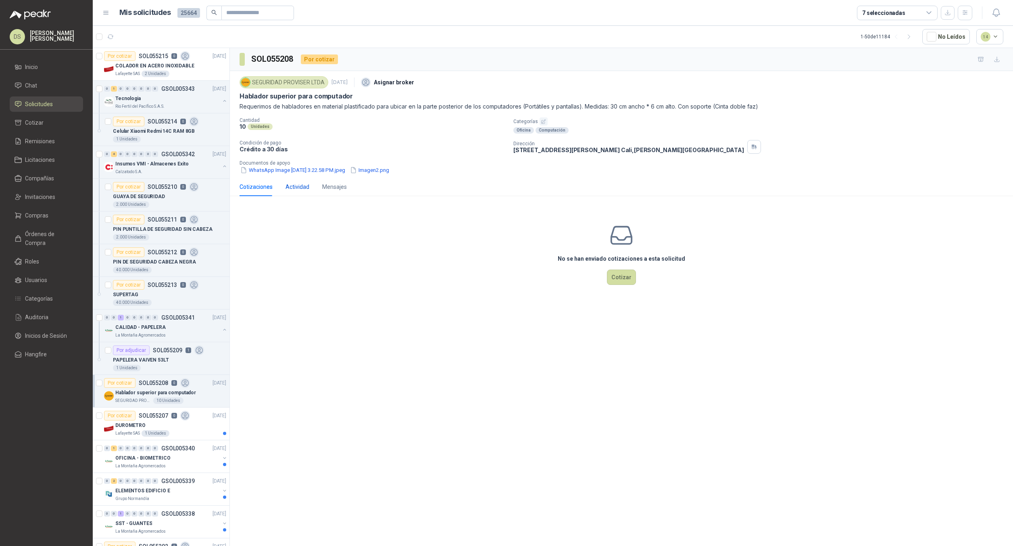
click at [302, 190] on div "Actividad" at bounding box center [297, 186] width 24 height 9
click at [164, 425] on div "DUROMETRO" at bounding box center [170, 425] width 111 height 10
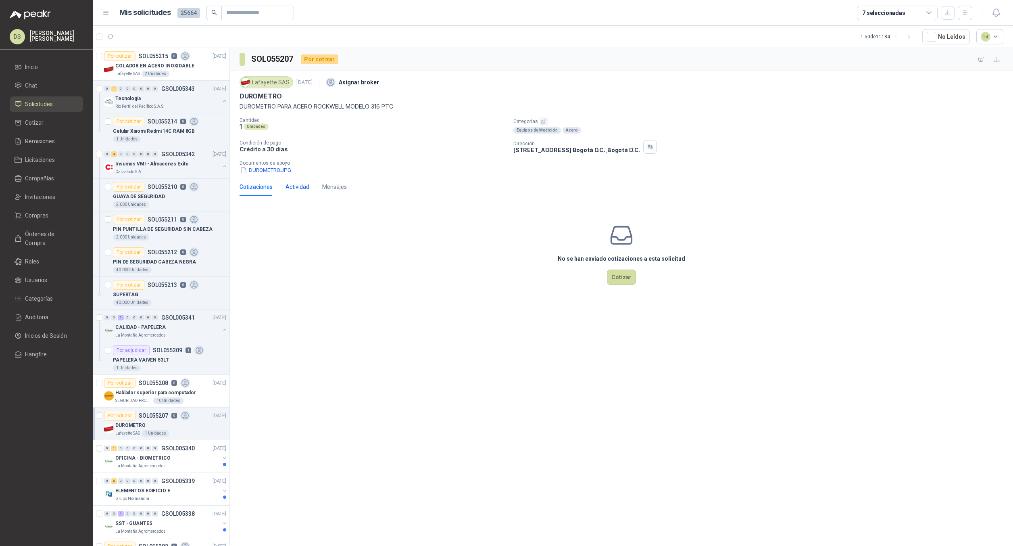
click at [293, 186] on div "Actividad" at bounding box center [297, 186] width 24 height 9
drag, startPoint x: 403, startPoint y: 238, endPoint x: 290, endPoint y: 221, distance: 114.2
click at [290, 221] on div "08 de septiembre de 2025, 3:58 p. m. Categorías asignadas: Equipos de Medición …" at bounding box center [622, 228] width 764 height 39
click at [499, 244] on div "08 de septiembre de 2025, 3:58 p. m. Categorías asignadas: Equipos de Medición …" at bounding box center [622, 228] width 764 height 39
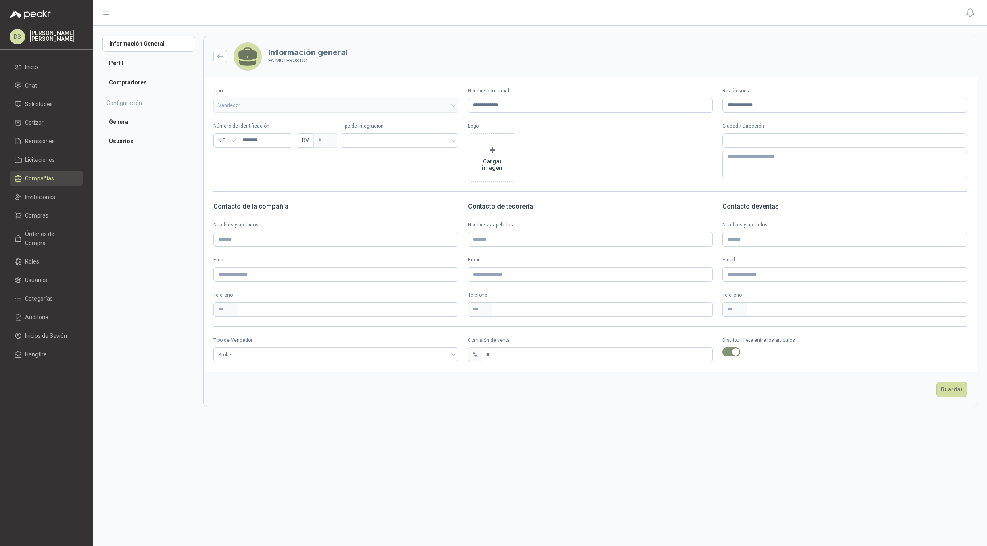
click at [175, 154] on div "Información General Perfil Compradores Configuración General Usuarios" at bounding box center [152, 285] width 101 height 500
click at [45, 294] on span "Categorías" at bounding box center [39, 298] width 28 height 9
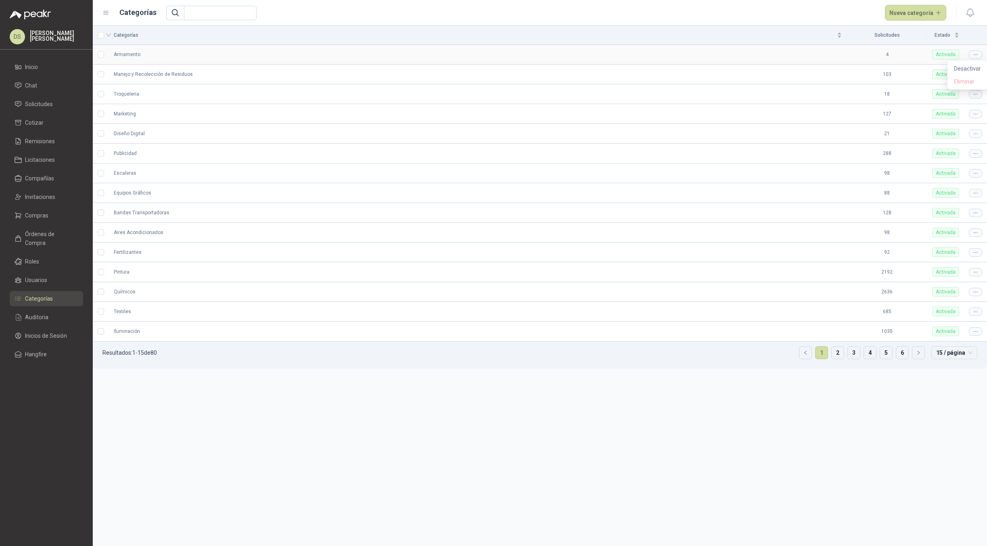
click at [977, 54] on icon at bounding box center [974, 54] width 3 height 0
click at [769, 87] on td "Troqueleria" at bounding box center [478, 94] width 738 height 20
click at [973, 55] on icon at bounding box center [975, 55] width 6 height 6
click at [765, 80] on td "Manejo y Recolección de Residuos" at bounding box center [478, 75] width 738 height 20
click at [974, 54] on icon at bounding box center [974, 54] width 3 height 0
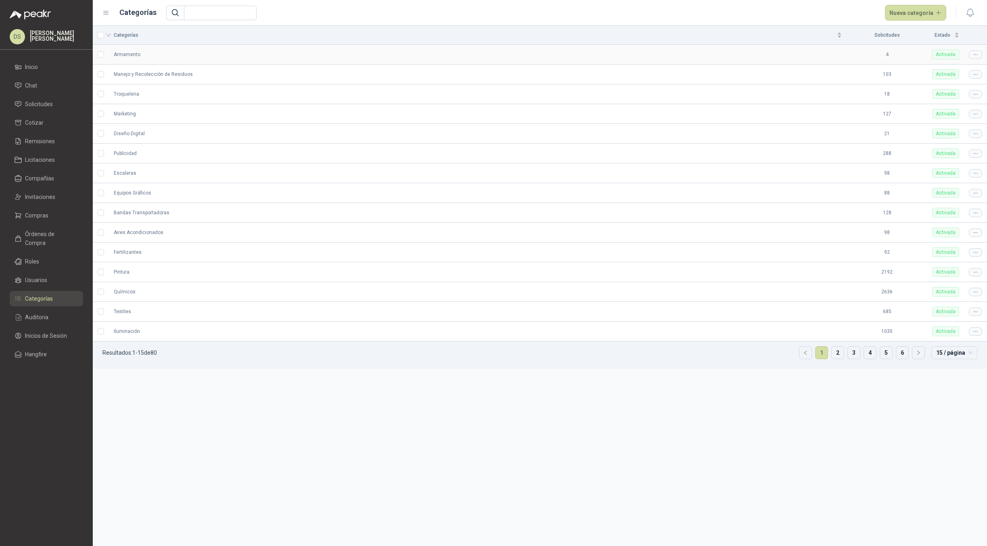
click at [975, 52] on icon at bounding box center [975, 55] width 6 height 6
click at [870, 63] on td "4" at bounding box center [886, 55] width 81 height 20
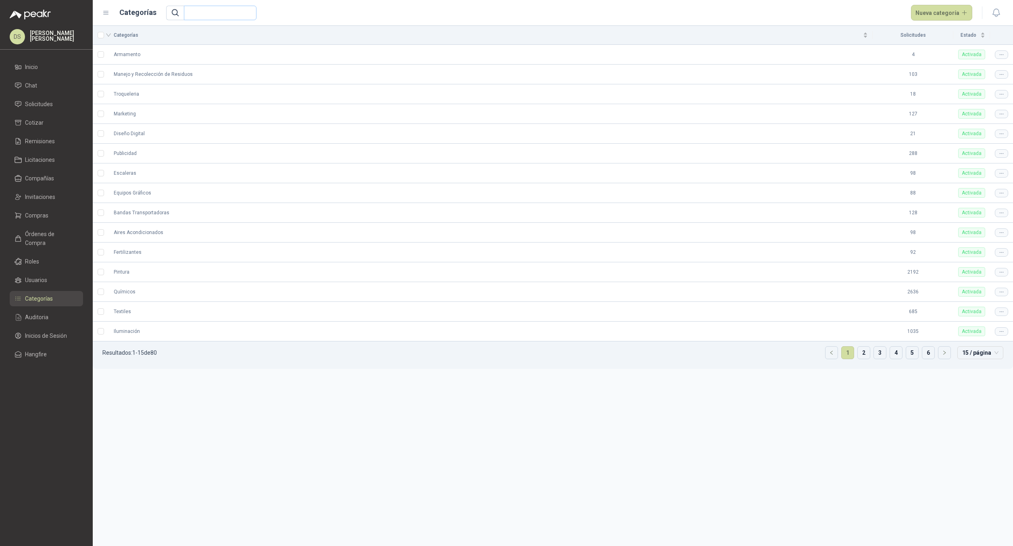
click at [250, 17] on span at bounding box center [249, 13] width 5 height 14
type input "******"
type input "*******"
click at [861, 350] on link "2" at bounding box center [864, 352] width 12 height 12
click at [835, 349] on button "button" at bounding box center [831, 352] width 12 height 12
